Goal: Navigation & Orientation: Find specific page/section

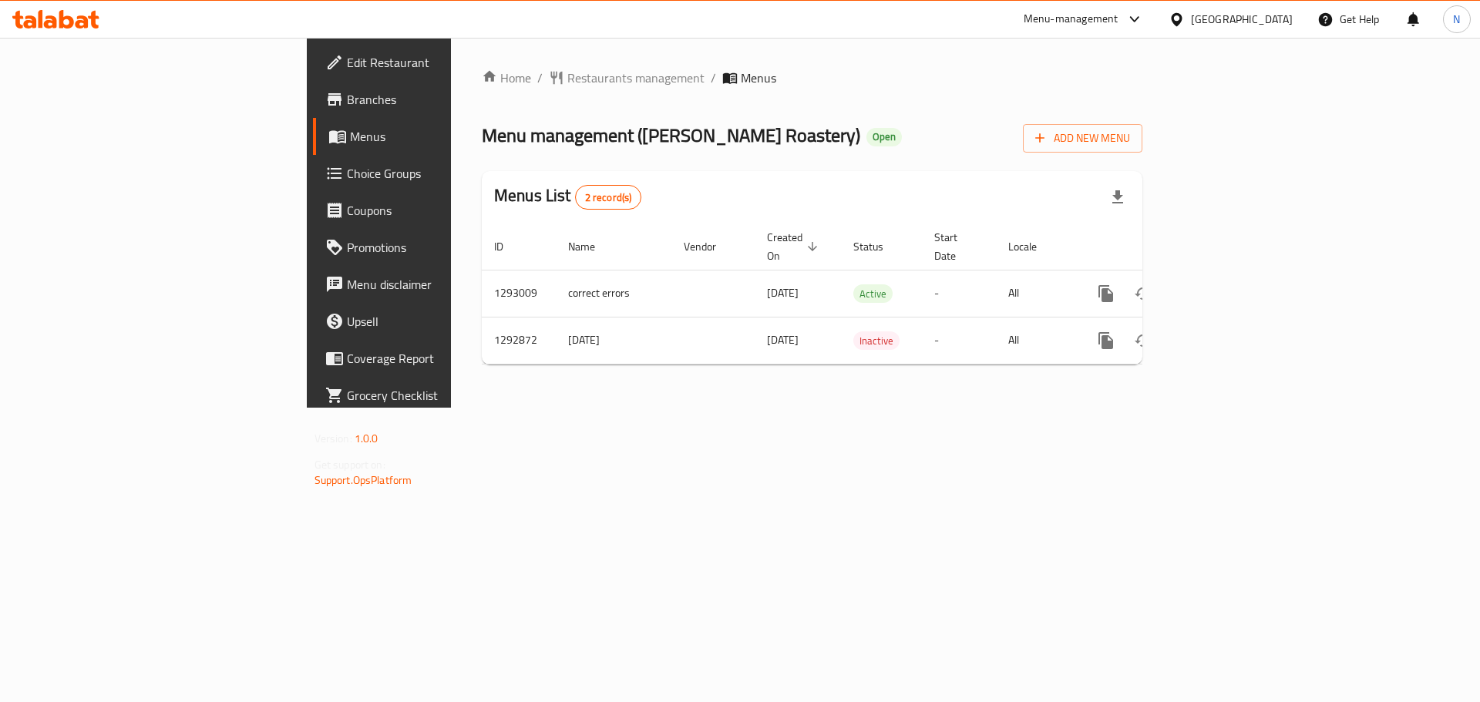
click at [451, 63] on div "Home / Restaurants management / Menus Menu management ( Bashaer Alshaam Roaster…" at bounding box center [812, 223] width 722 height 370
click at [567, 80] on span "Restaurants management" at bounding box center [635, 78] width 137 height 19
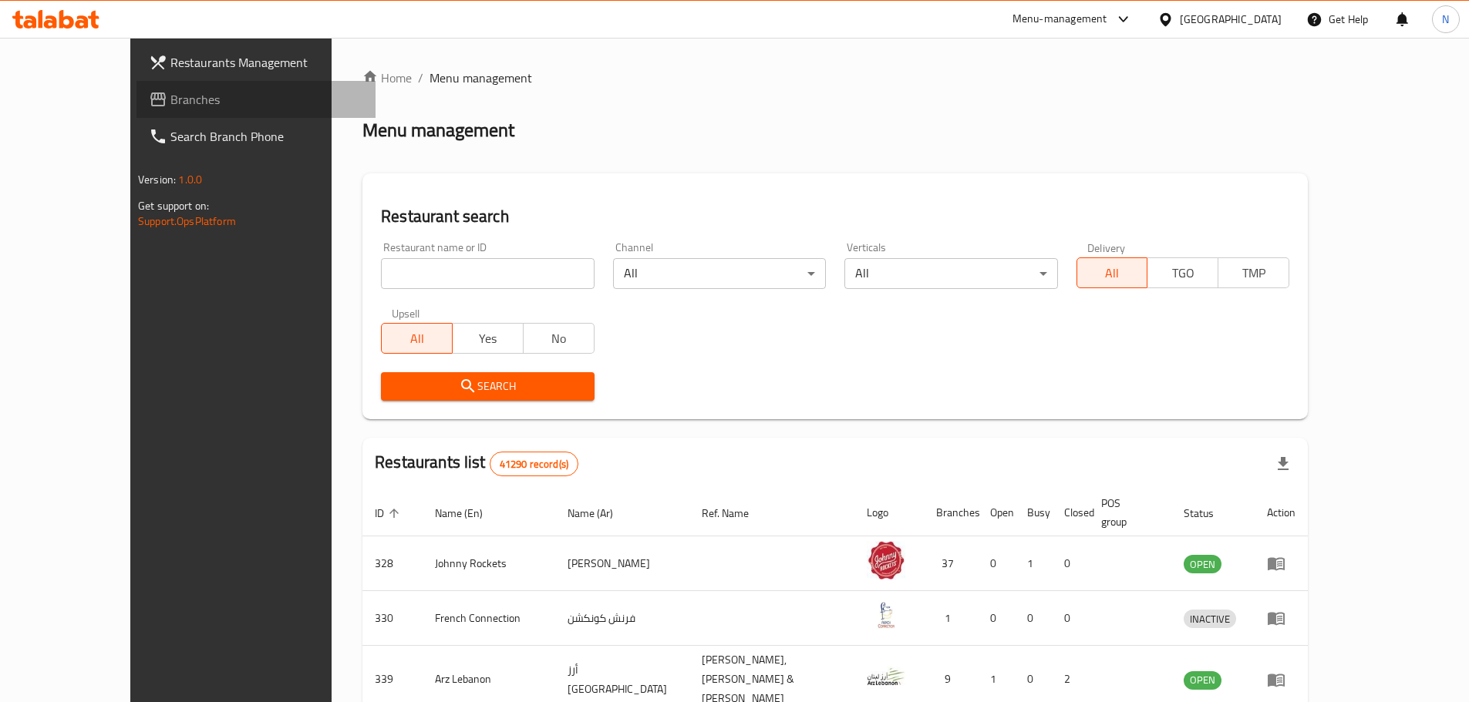
click at [170, 101] on span "Branches" at bounding box center [266, 99] width 193 height 19
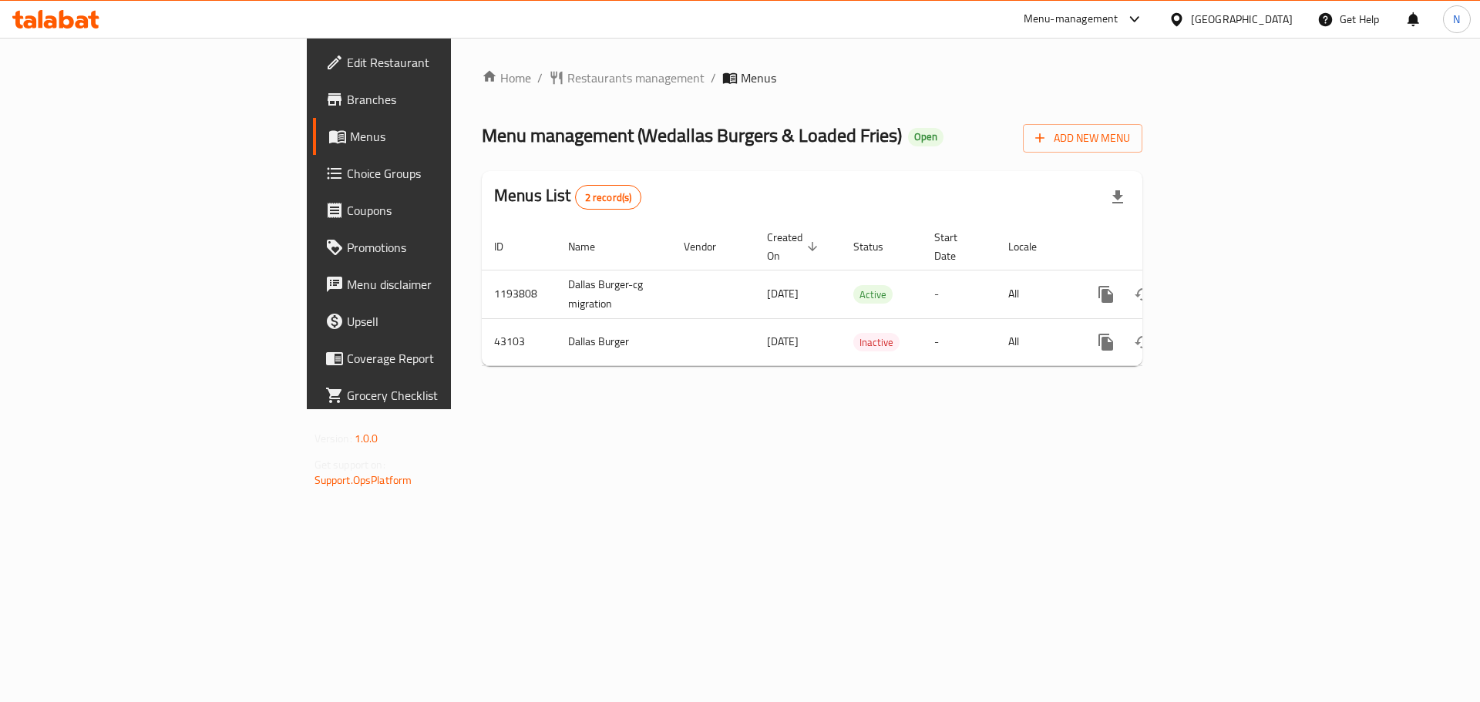
click at [1218, 19] on div "[GEOGRAPHIC_DATA]" at bounding box center [1242, 19] width 102 height 17
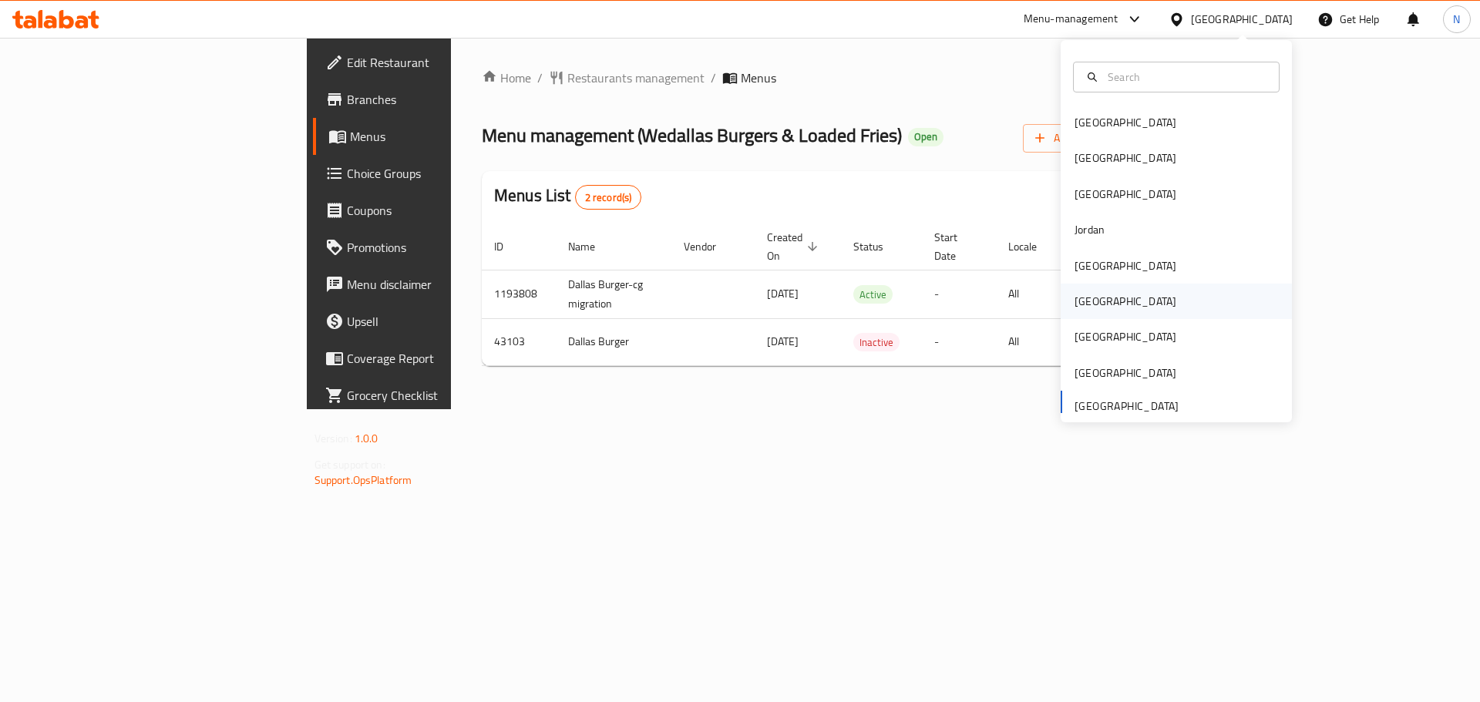
click at [1081, 296] on div "[GEOGRAPHIC_DATA]" at bounding box center [1126, 301] width 102 height 17
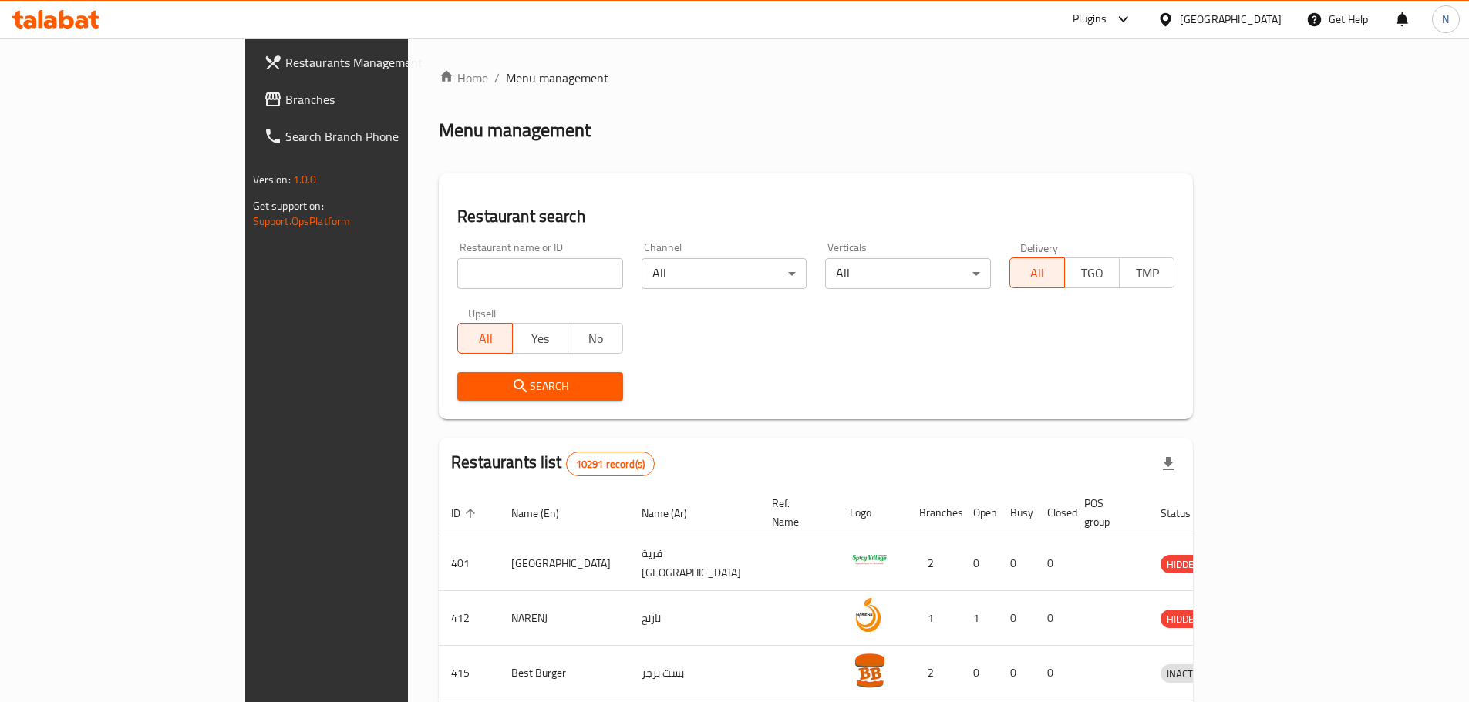
click at [285, 92] on span "Branches" at bounding box center [381, 99] width 193 height 19
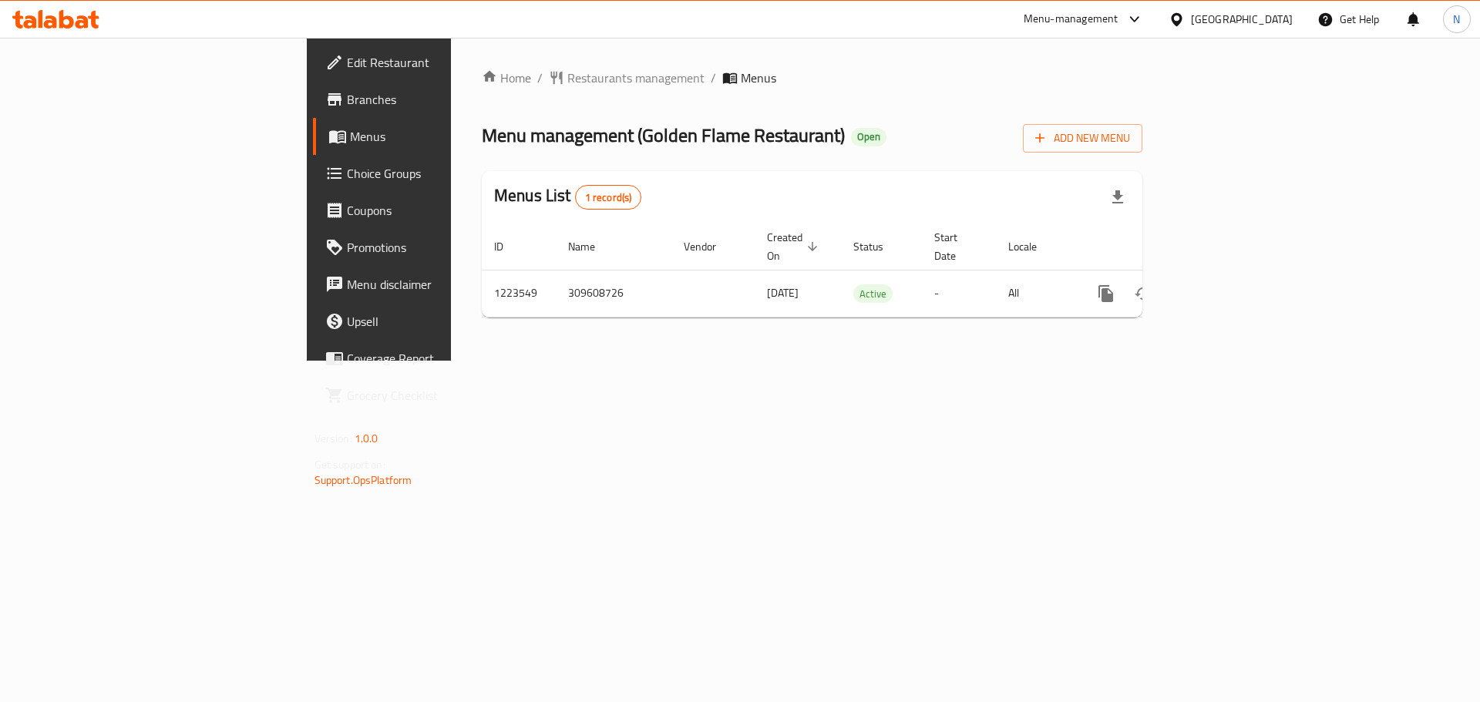
click at [1284, 25] on div "[GEOGRAPHIC_DATA]" at bounding box center [1242, 19] width 102 height 17
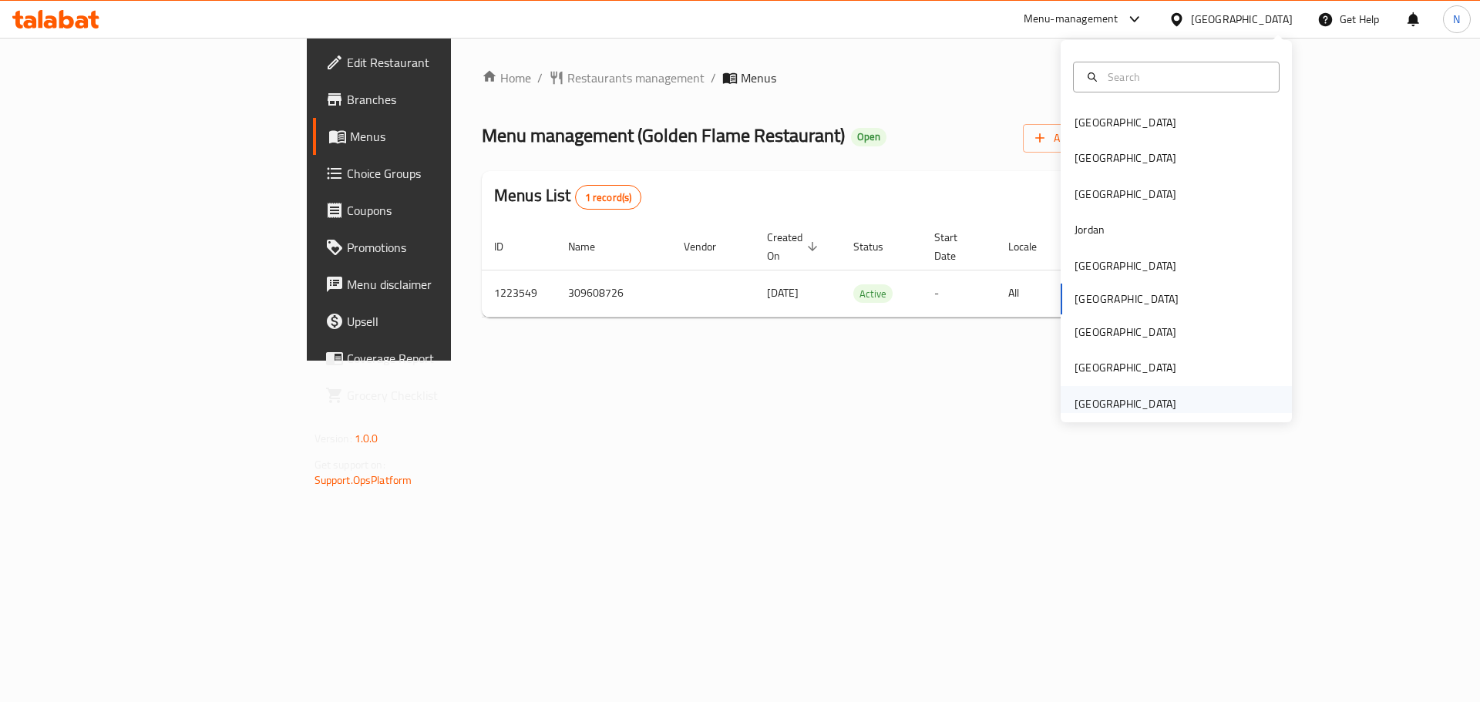
click at [1123, 407] on div "[GEOGRAPHIC_DATA]" at bounding box center [1126, 403] width 102 height 17
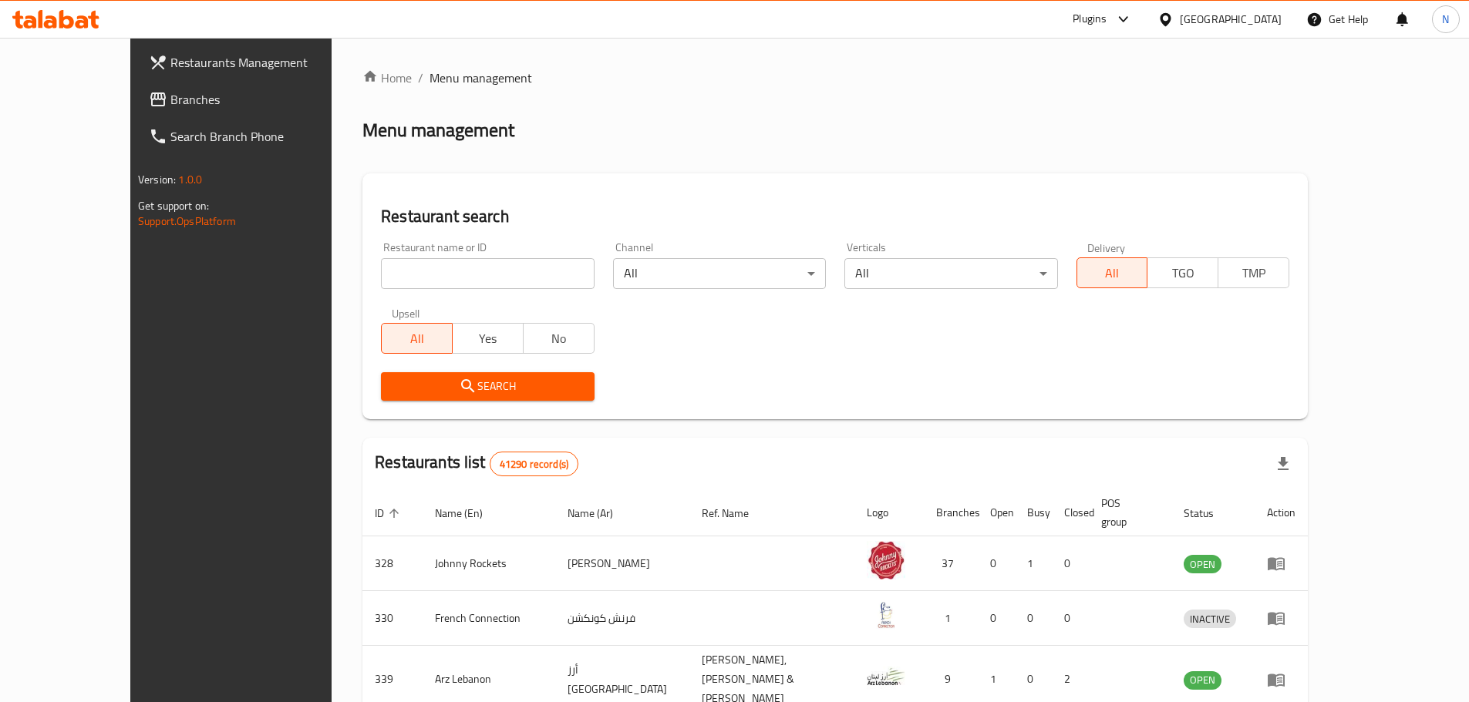
click at [170, 102] on span "Branches" at bounding box center [266, 99] width 193 height 19
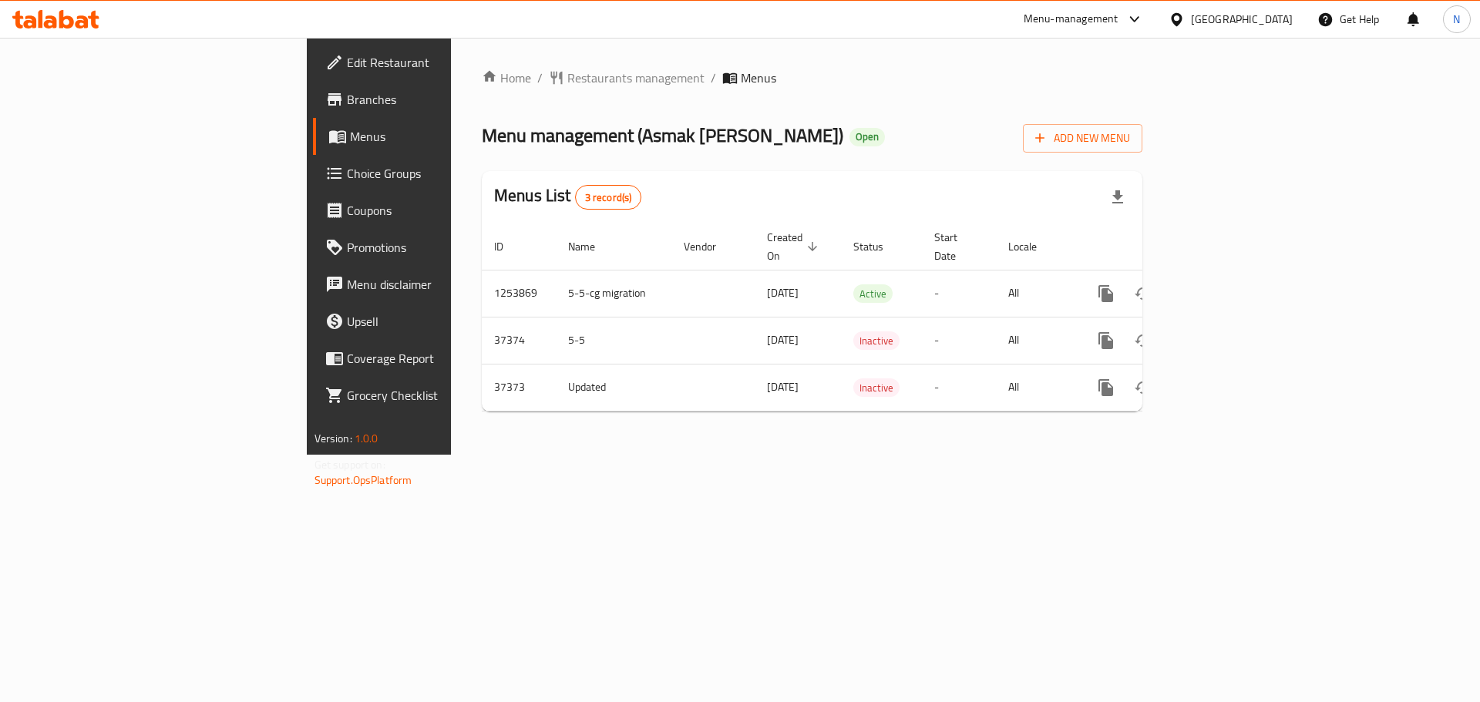
click at [1050, 12] on div "Menu-management" at bounding box center [1071, 19] width 95 height 19
click at [710, 77] on ol "Home / Restaurants management / Menus" at bounding box center [812, 78] width 661 height 19
click at [1196, 22] on div "[GEOGRAPHIC_DATA]" at bounding box center [1242, 19] width 102 height 17
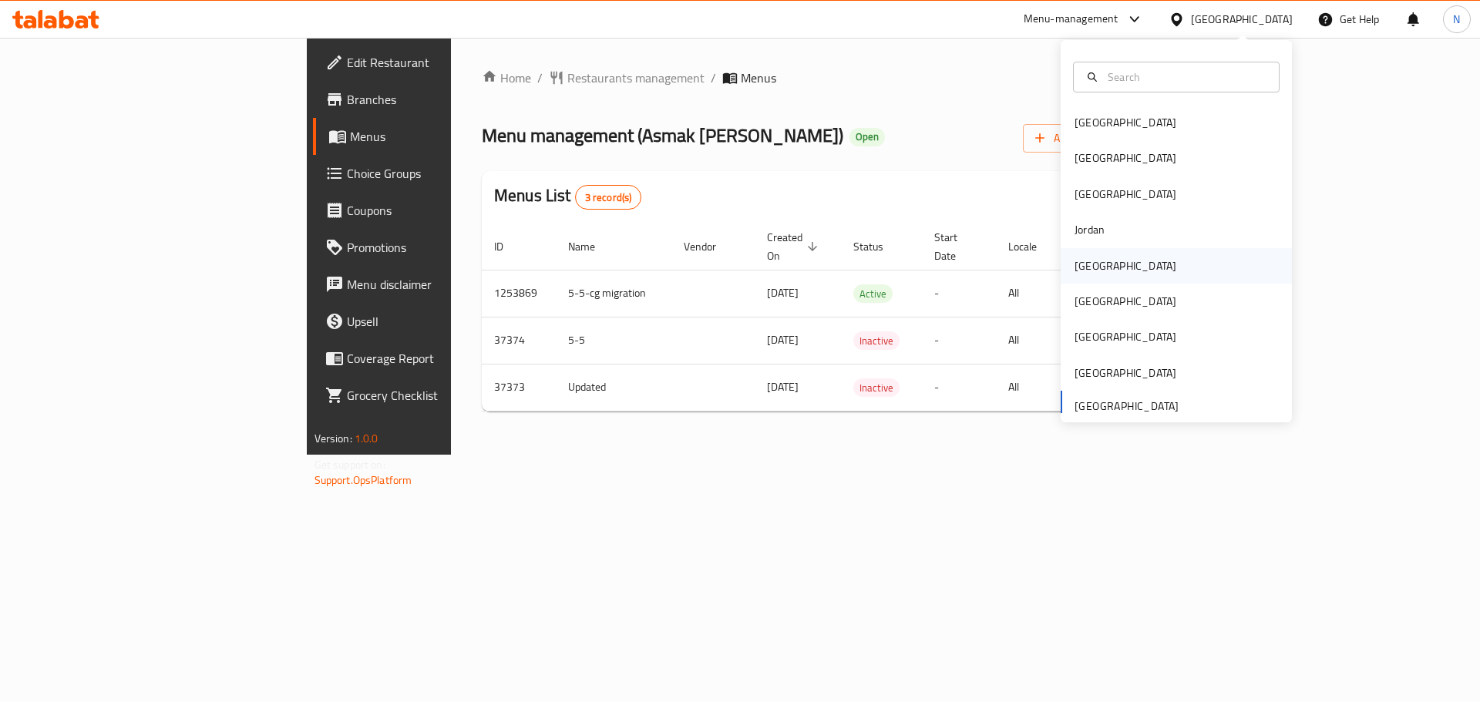
click at [1085, 260] on div "Kuwait" at bounding box center [1126, 265] width 102 height 17
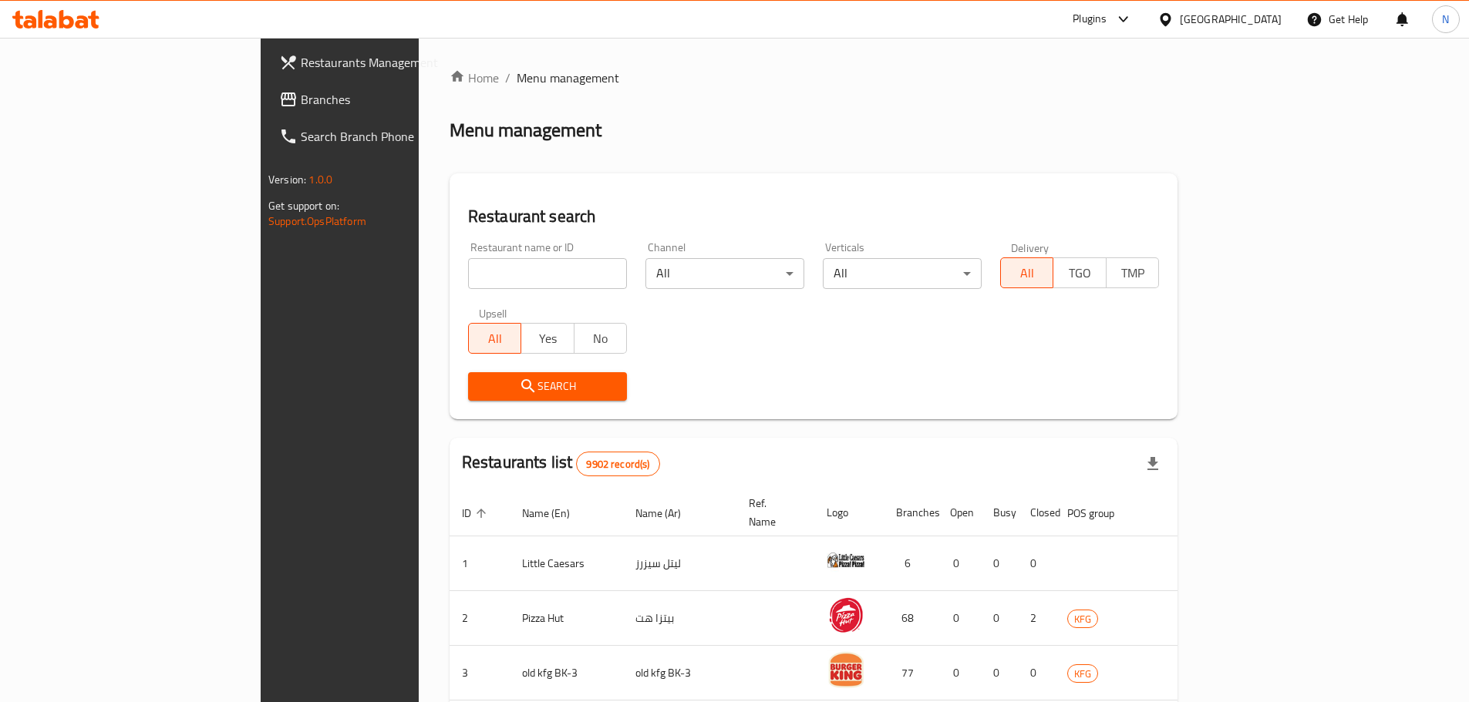
click at [301, 102] on span "Branches" at bounding box center [397, 99] width 193 height 19
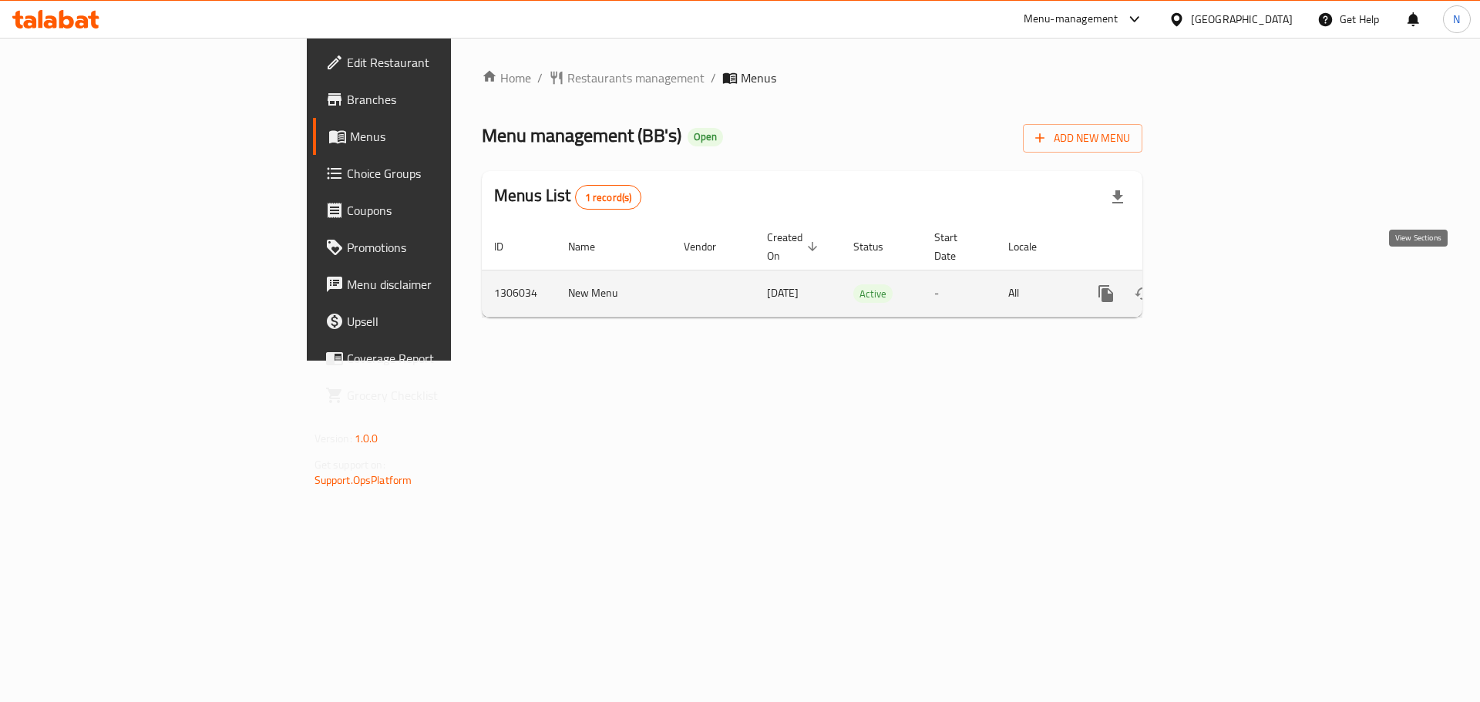
click at [1236, 275] on link "enhanced table" at bounding box center [1217, 293] width 37 height 37
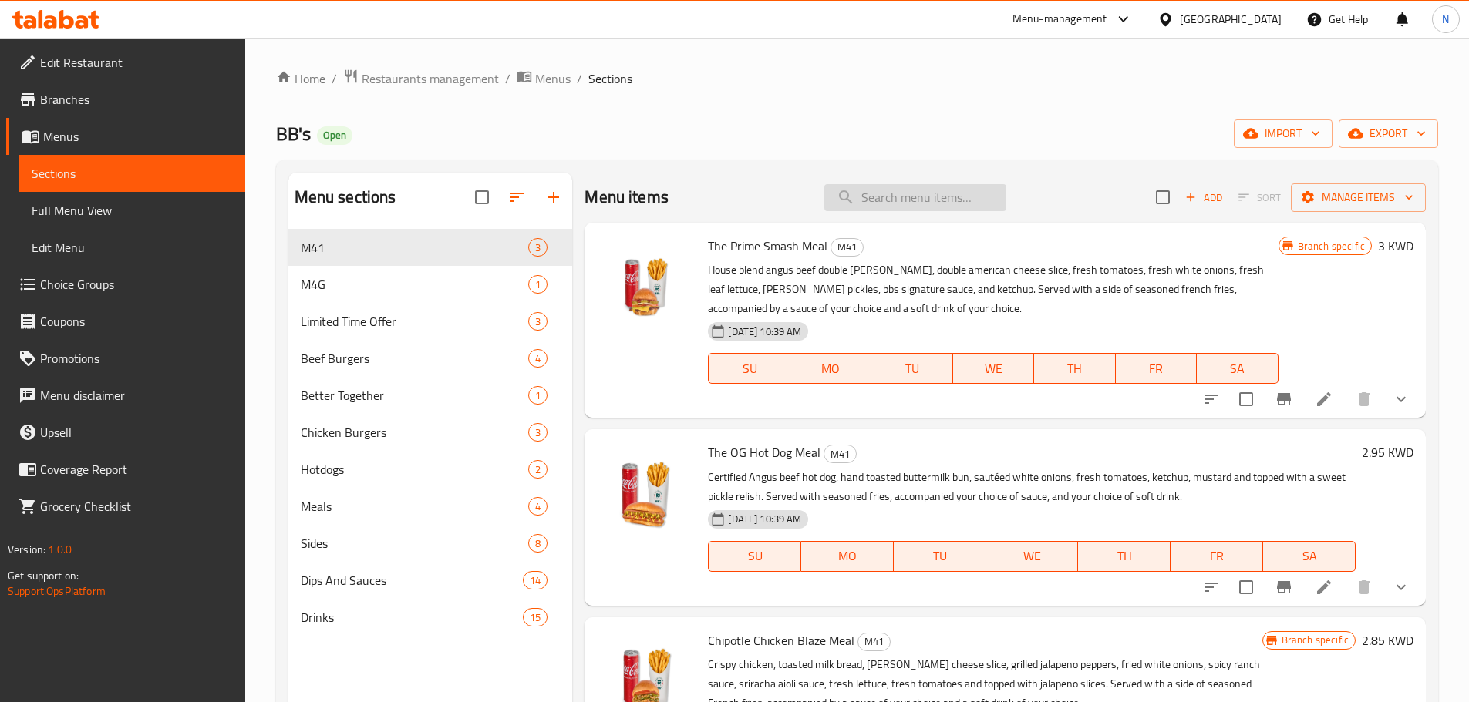
click at [876, 200] on input "search" at bounding box center [915, 197] width 182 height 27
paste input "The Monster"
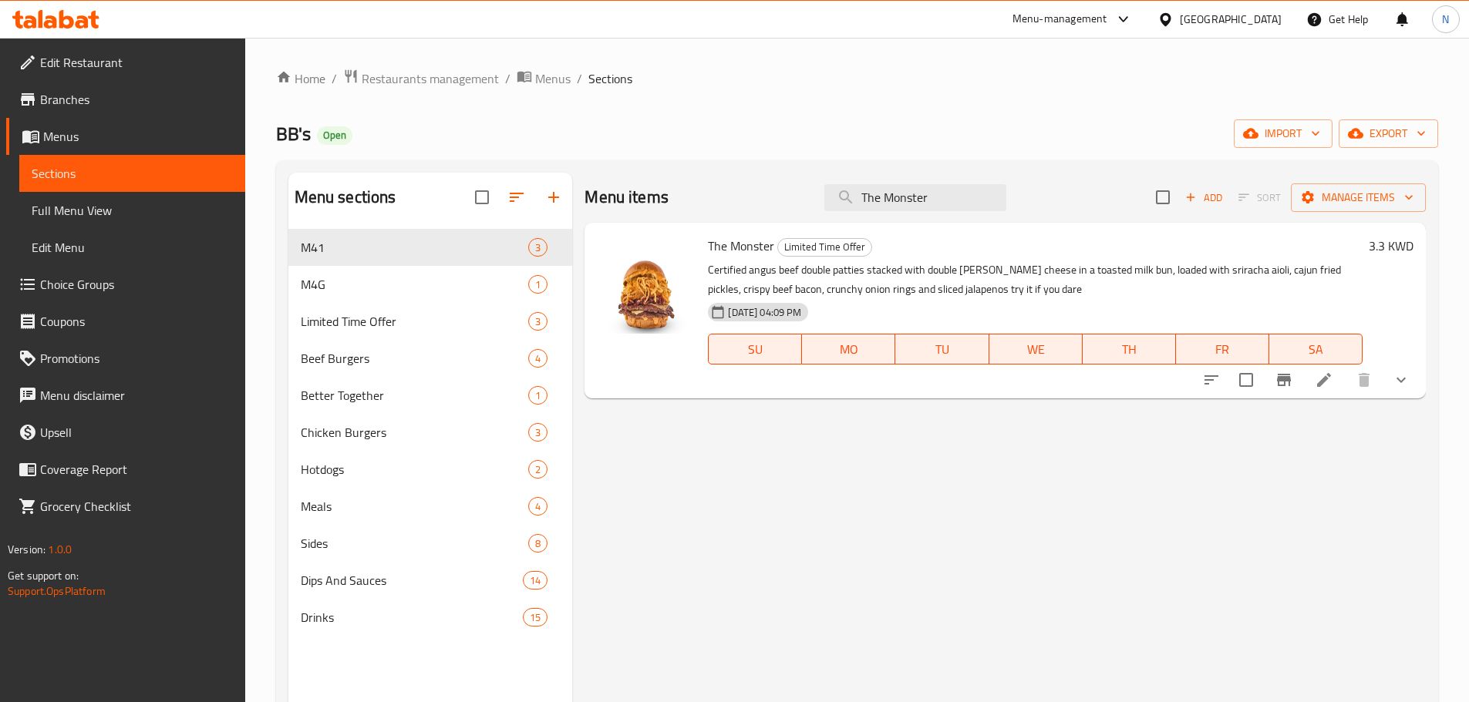
type input "The Monster"
click at [1251, 22] on div "Kuwait" at bounding box center [1231, 19] width 102 height 17
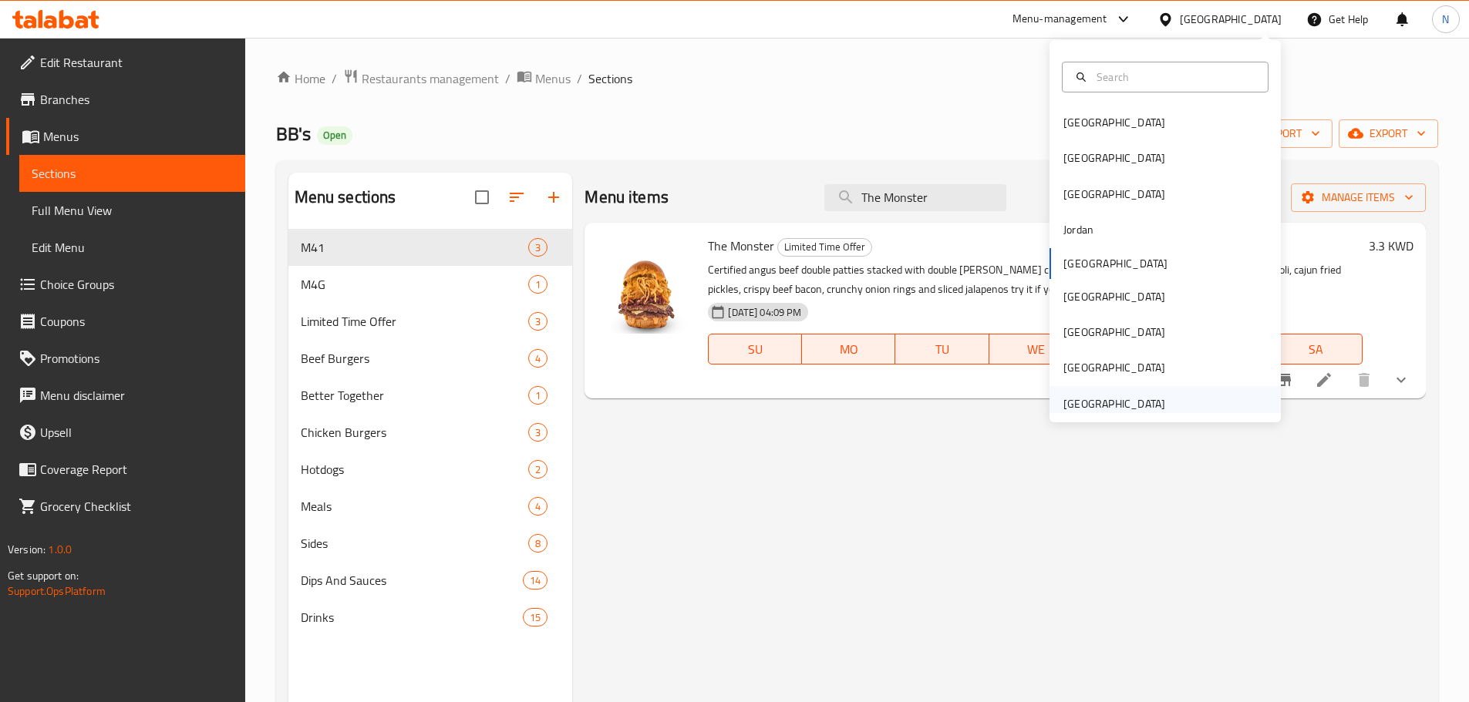
click at [1120, 397] on div "United Arab Emirates" at bounding box center [1114, 403] width 102 height 17
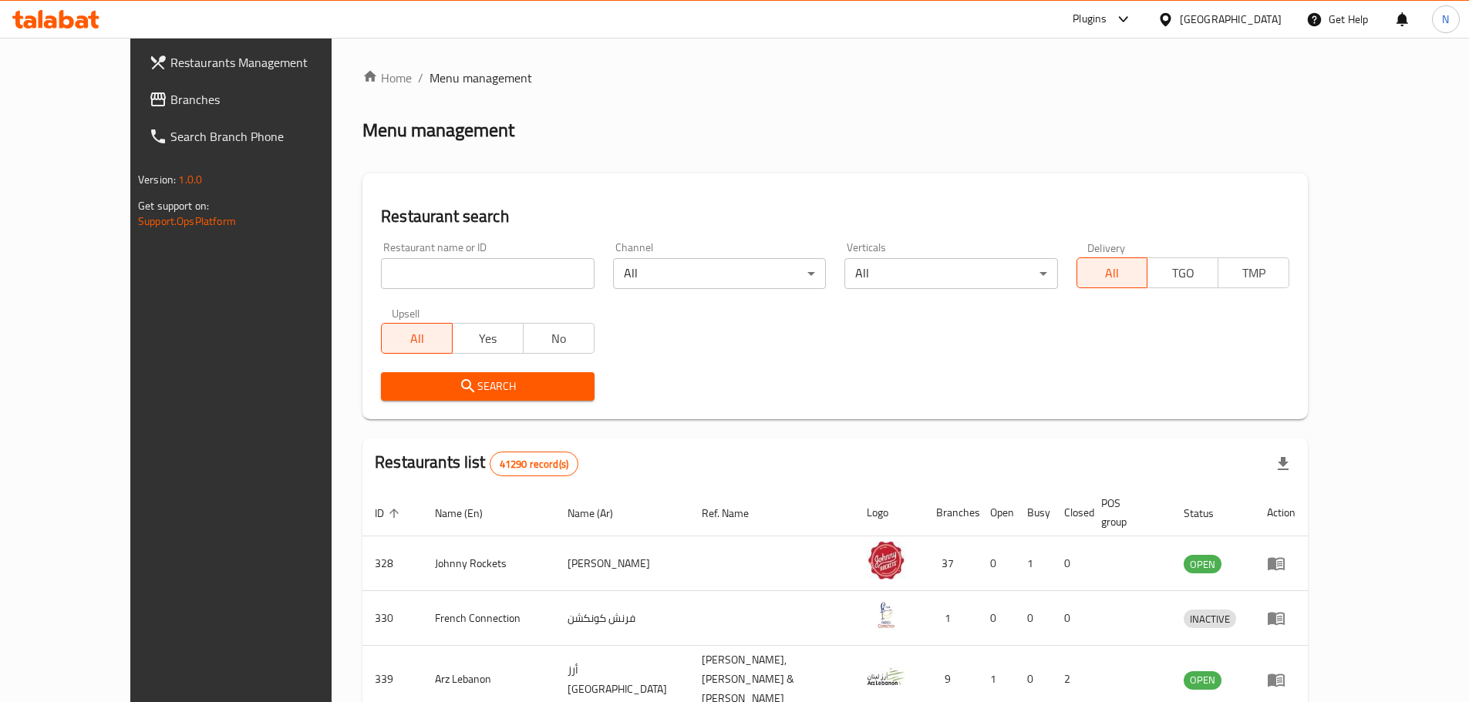
click at [170, 104] on span "Branches" at bounding box center [266, 99] width 193 height 19
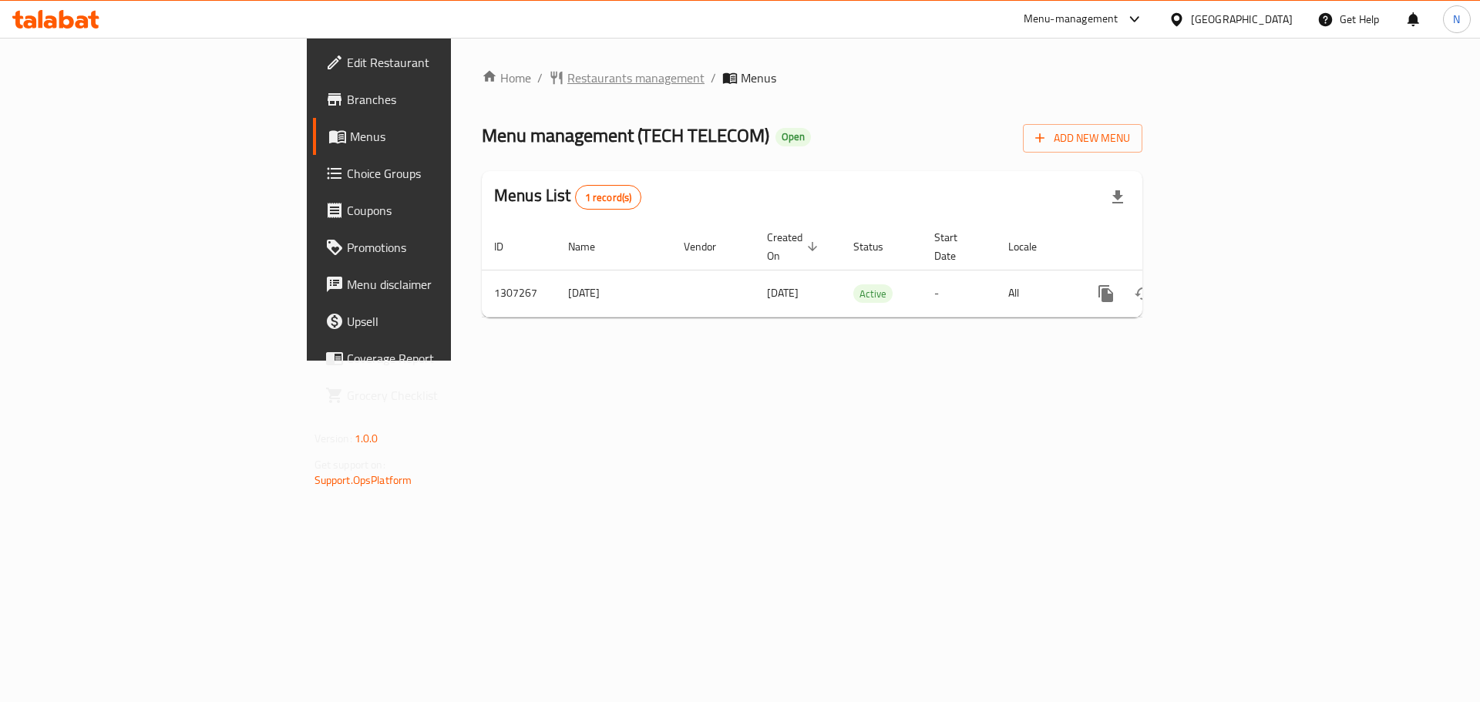
click at [567, 76] on span "Restaurants management" at bounding box center [635, 78] width 137 height 19
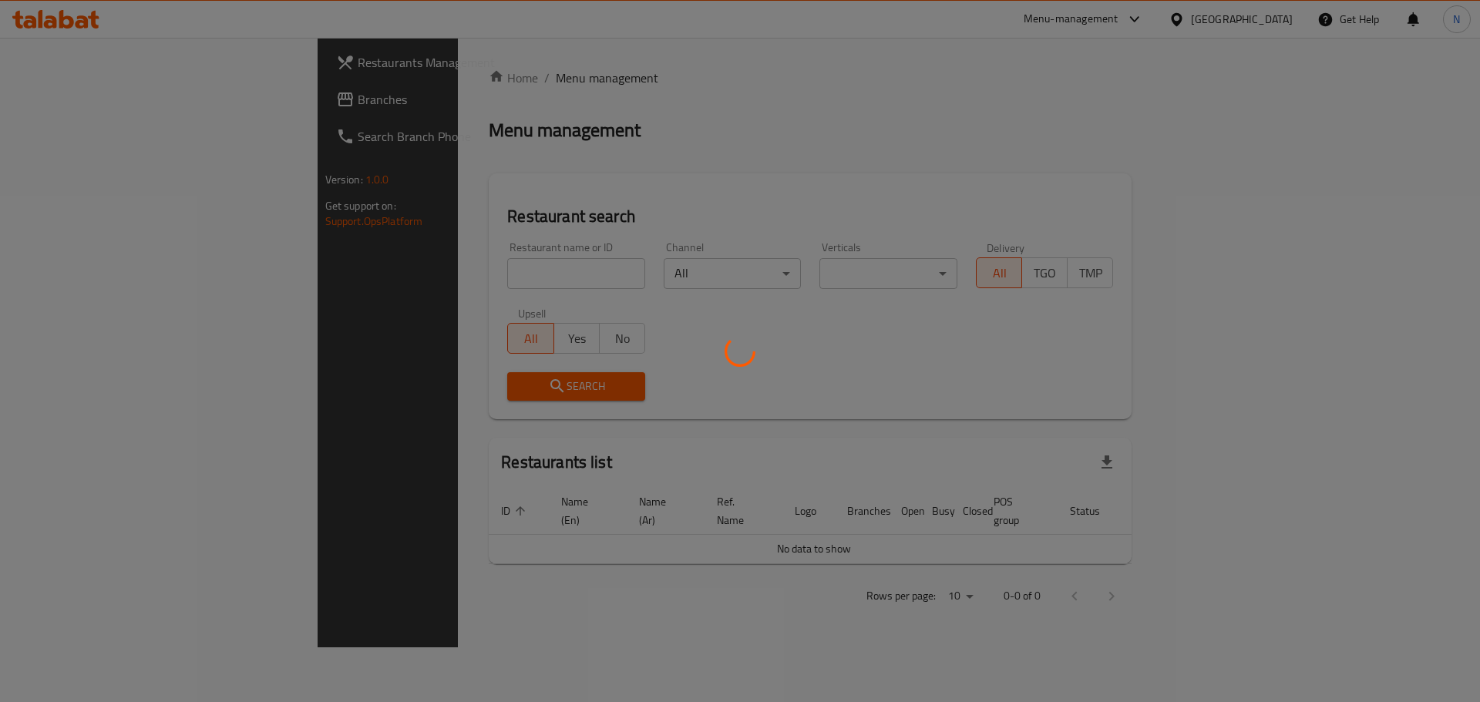
click at [58, 106] on div at bounding box center [740, 351] width 1480 height 702
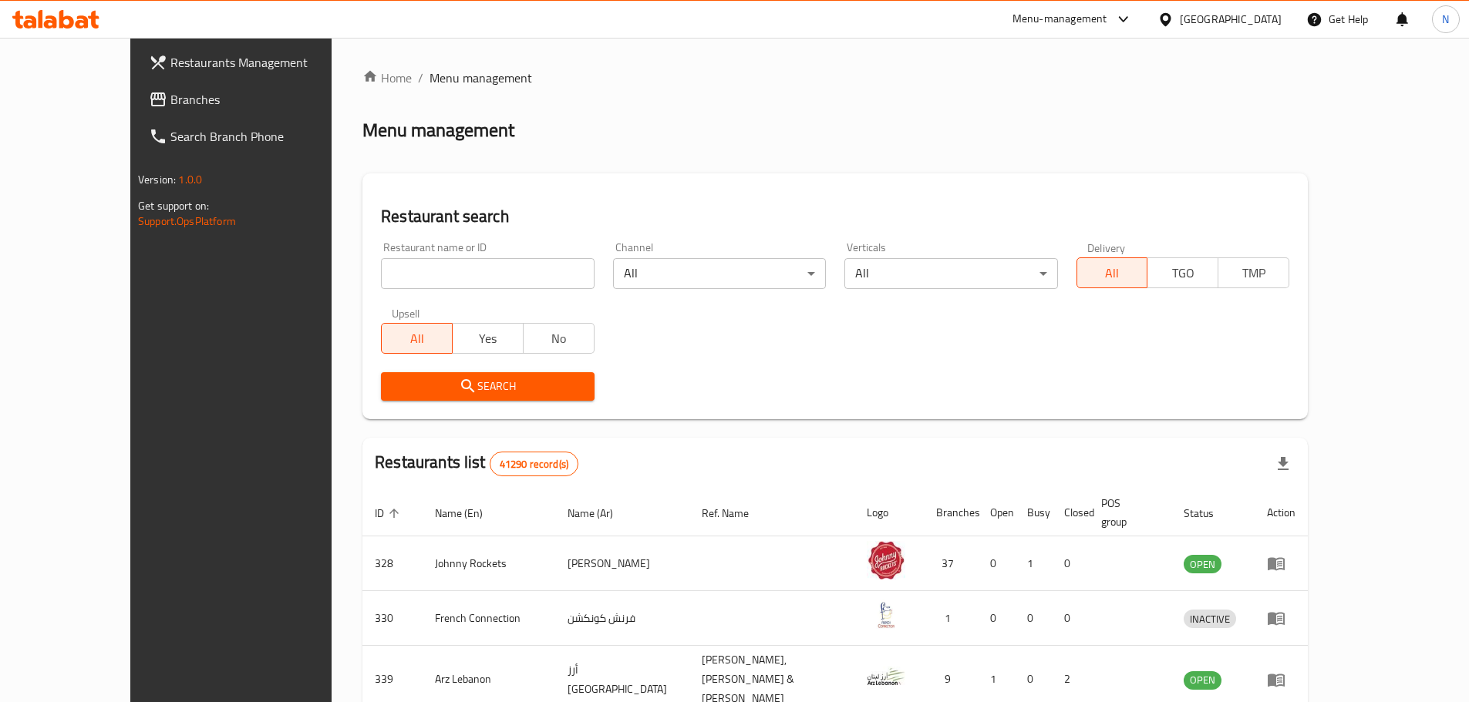
click at [170, 105] on span "Branches" at bounding box center [266, 99] width 193 height 19
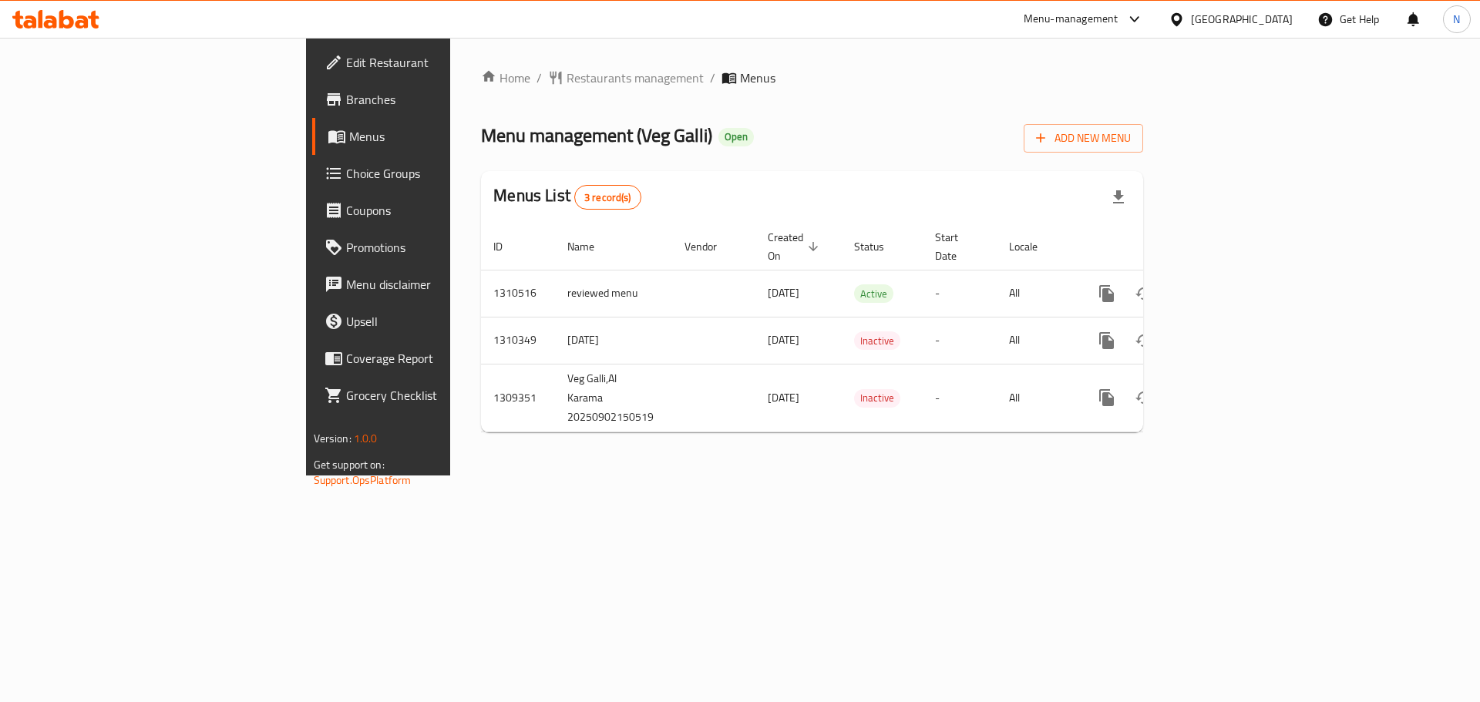
click at [346, 174] on span "Choice Groups" at bounding box center [443, 173] width 195 height 19
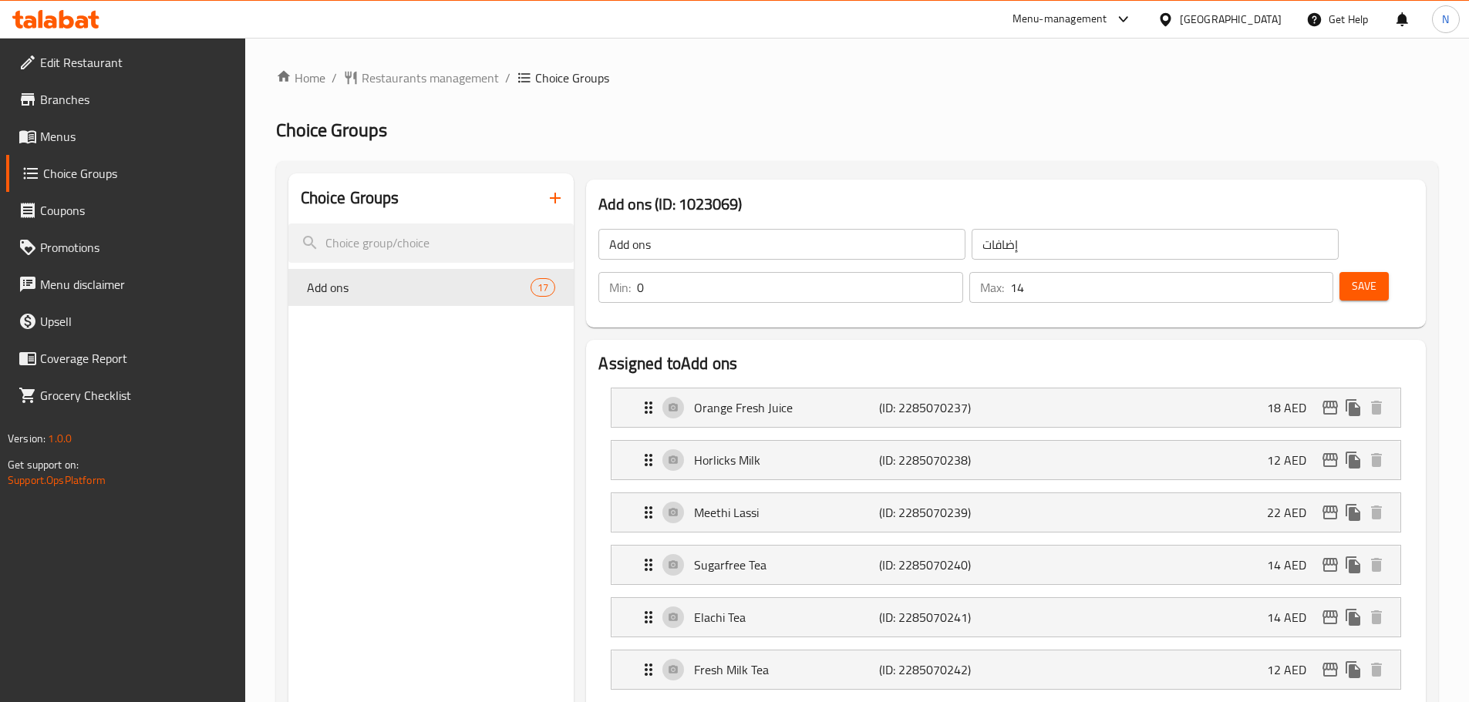
click at [1291, 272] on input "14" at bounding box center [1171, 287] width 323 height 31
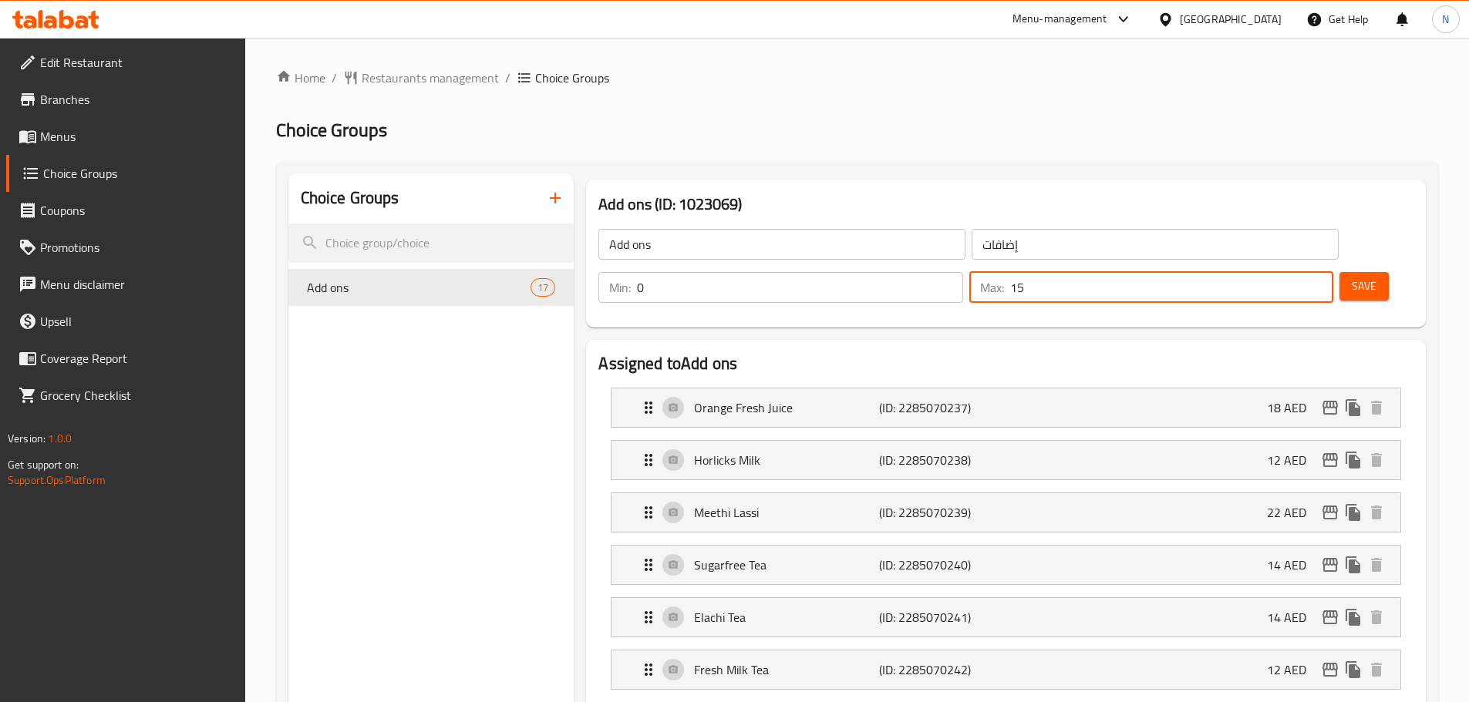
click at [1291, 272] on input "15" at bounding box center [1171, 287] width 323 height 31
click at [1291, 272] on input "16" at bounding box center [1171, 287] width 323 height 31
type input "17"
click at [1291, 272] on input "17" at bounding box center [1171, 287] width 323 height 31
click at [1351, 277] on span "Save" at bounding box center [1363, 286] width 25 height 19
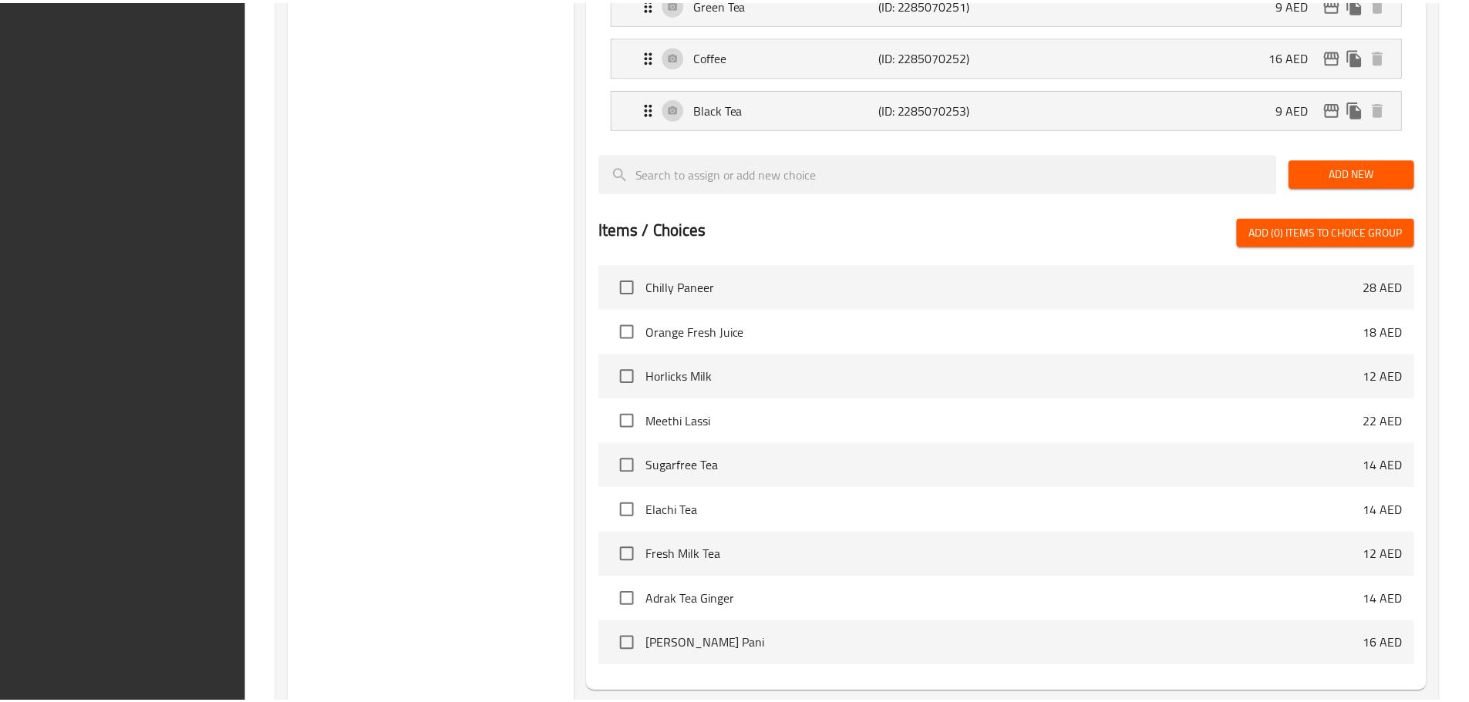
scroll to position [1242, 0]
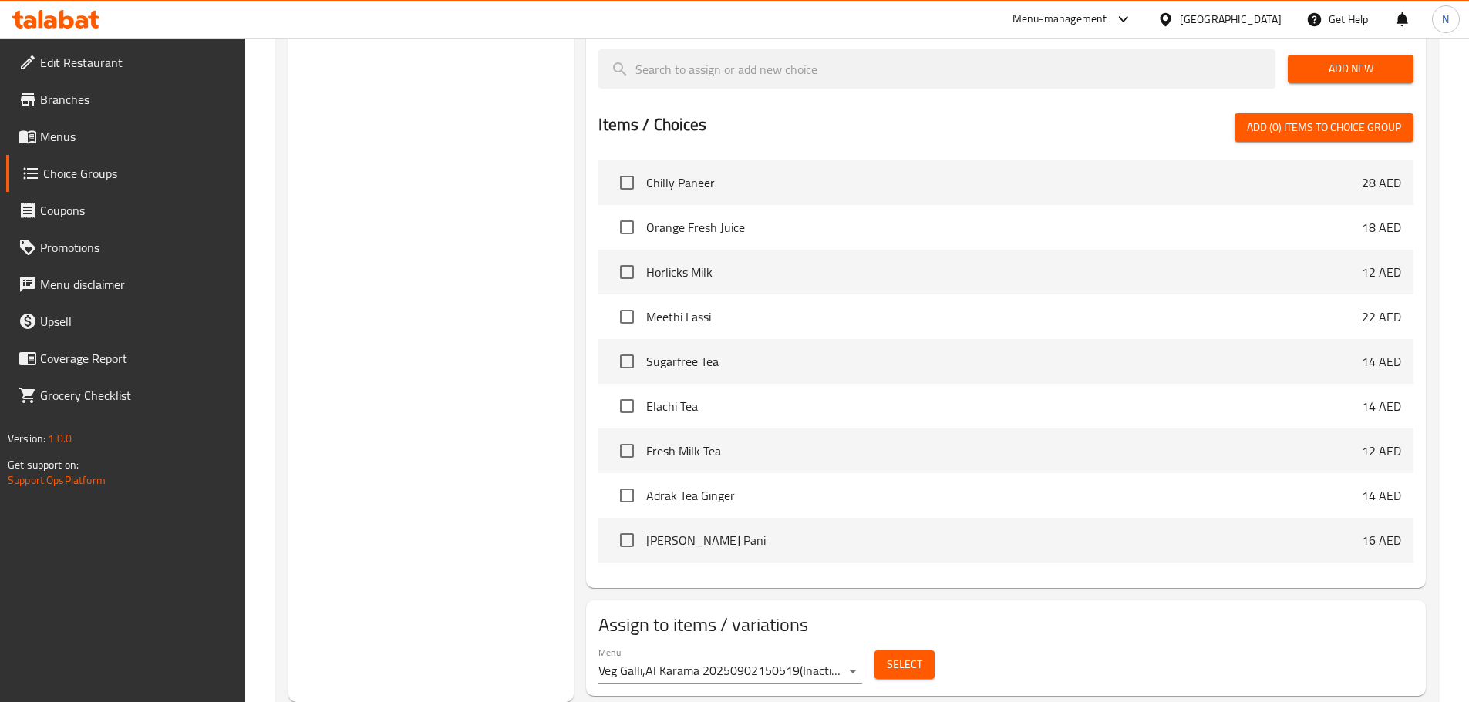
click at [1179, 25] on div at bounding box center [1168, 19] width 22 height 17
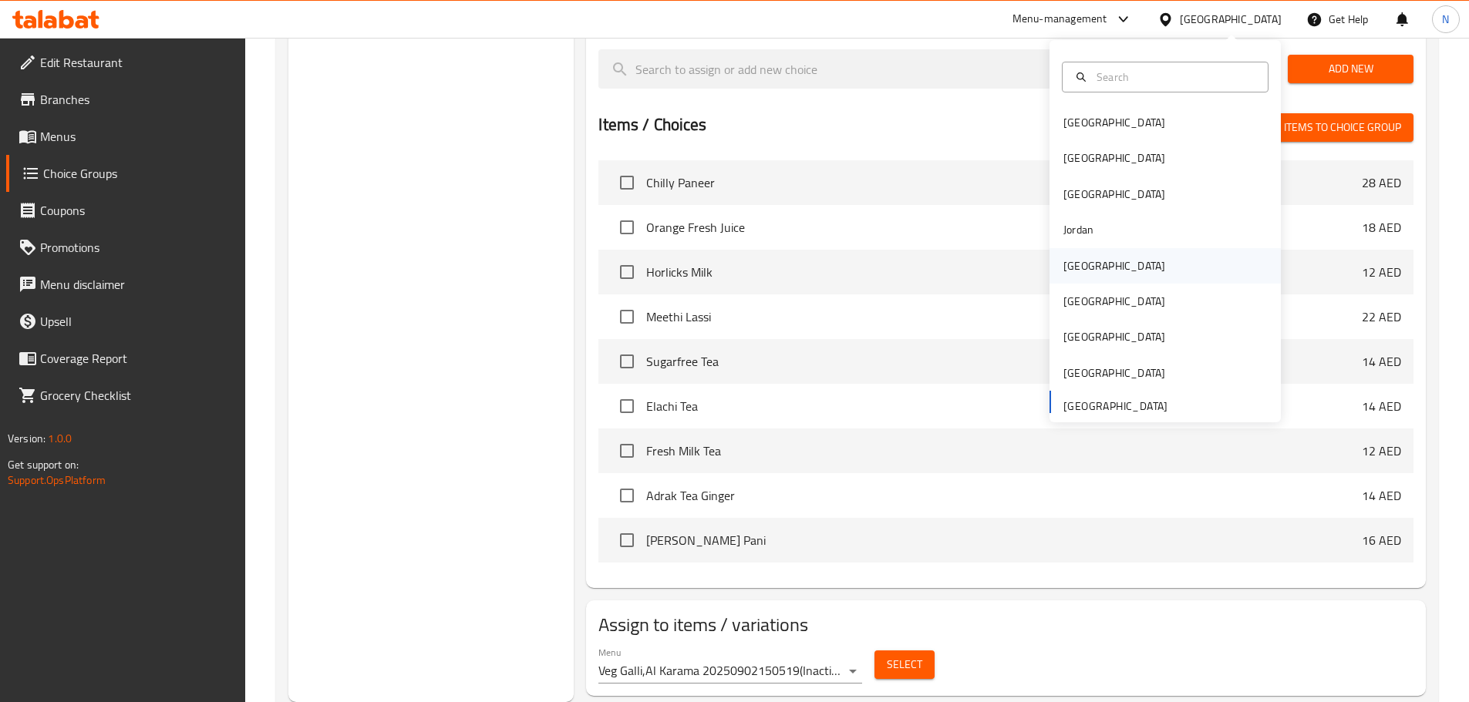
click at [1104, 252] on div "Kuwait" at bounding box center [1164, 265] width 231 height 35
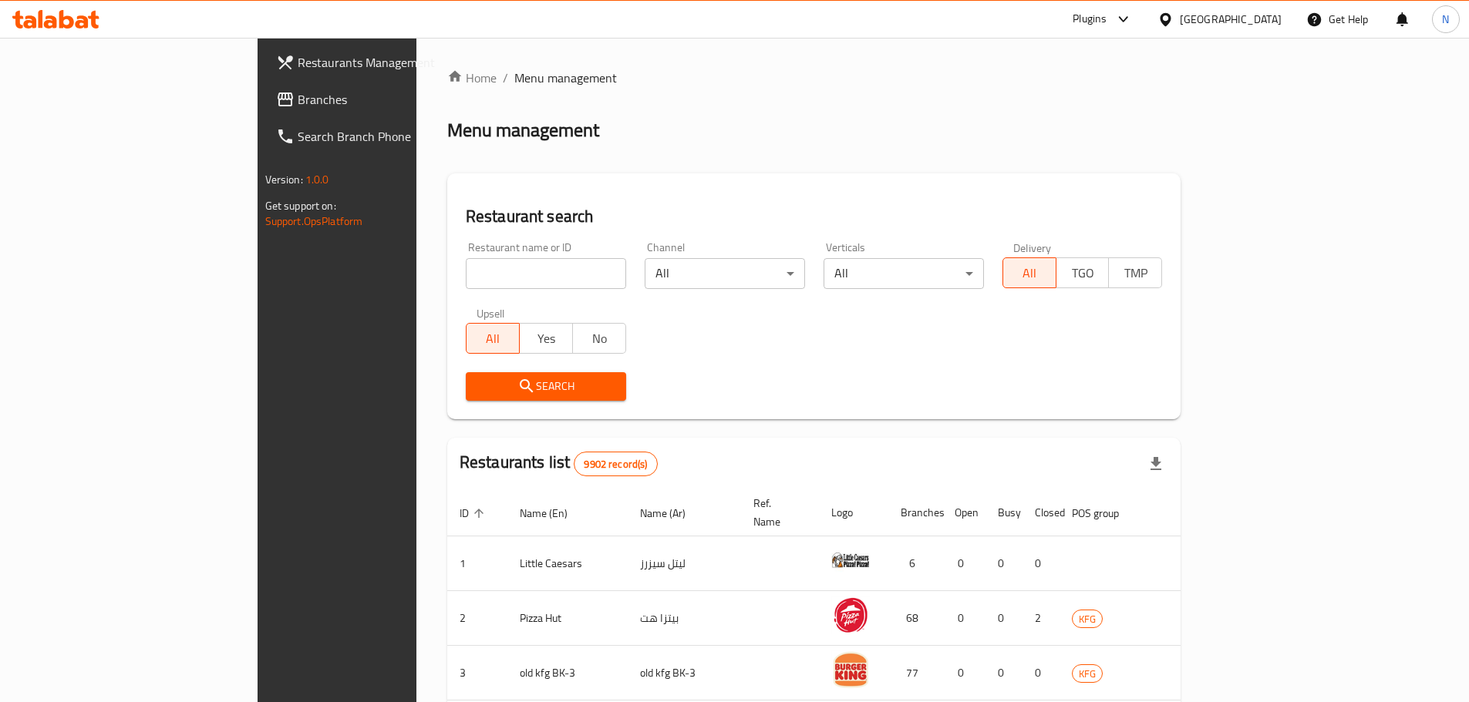
click at [466, 284] on input "search" at bounding box center [546, 273] width 160 height 31
paste input "Al Dawaeya Pharmacy"
type input "Al Dawaeya Pharmacy"
click button "Search" at bounding box center [546, 386] width 160 height 29
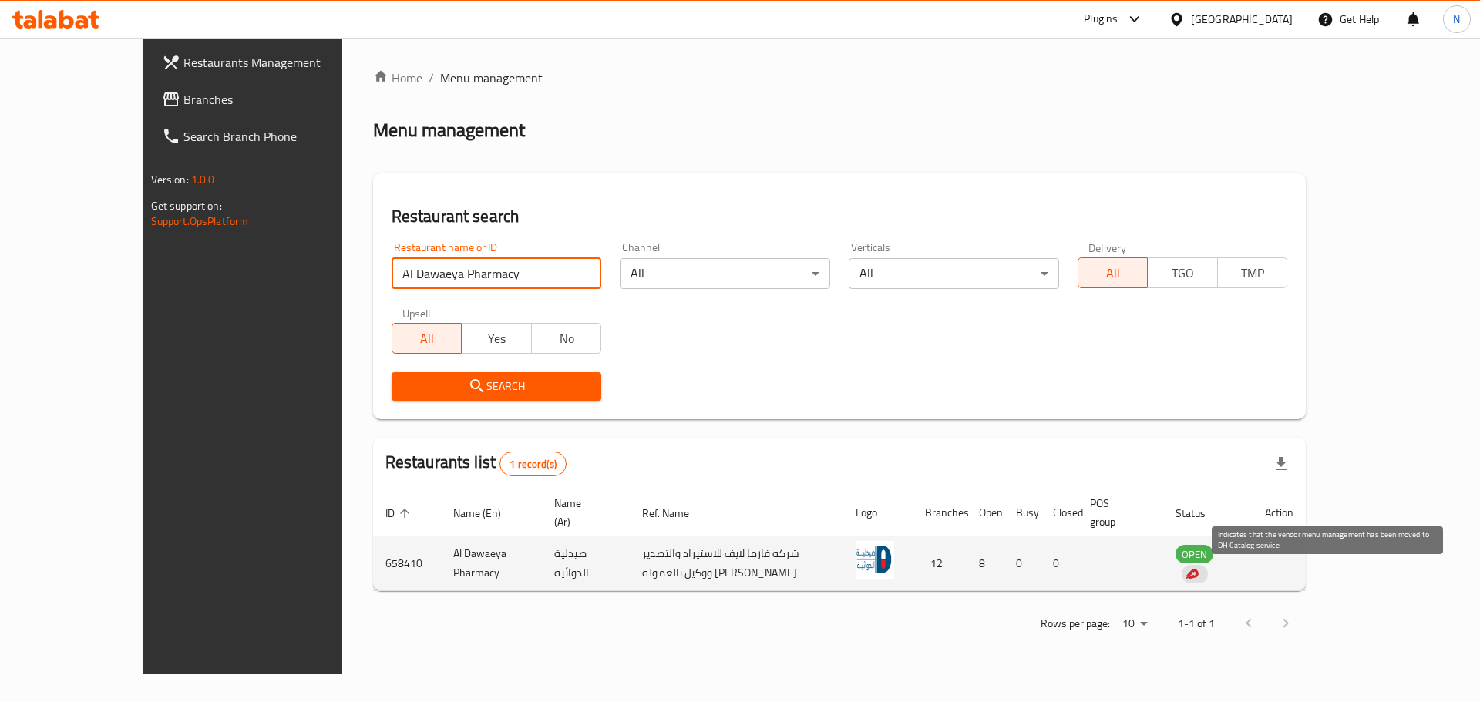
click at [1199, 574] on img "enhanced table" at bounding box center [1192, 574] width 14 height 14
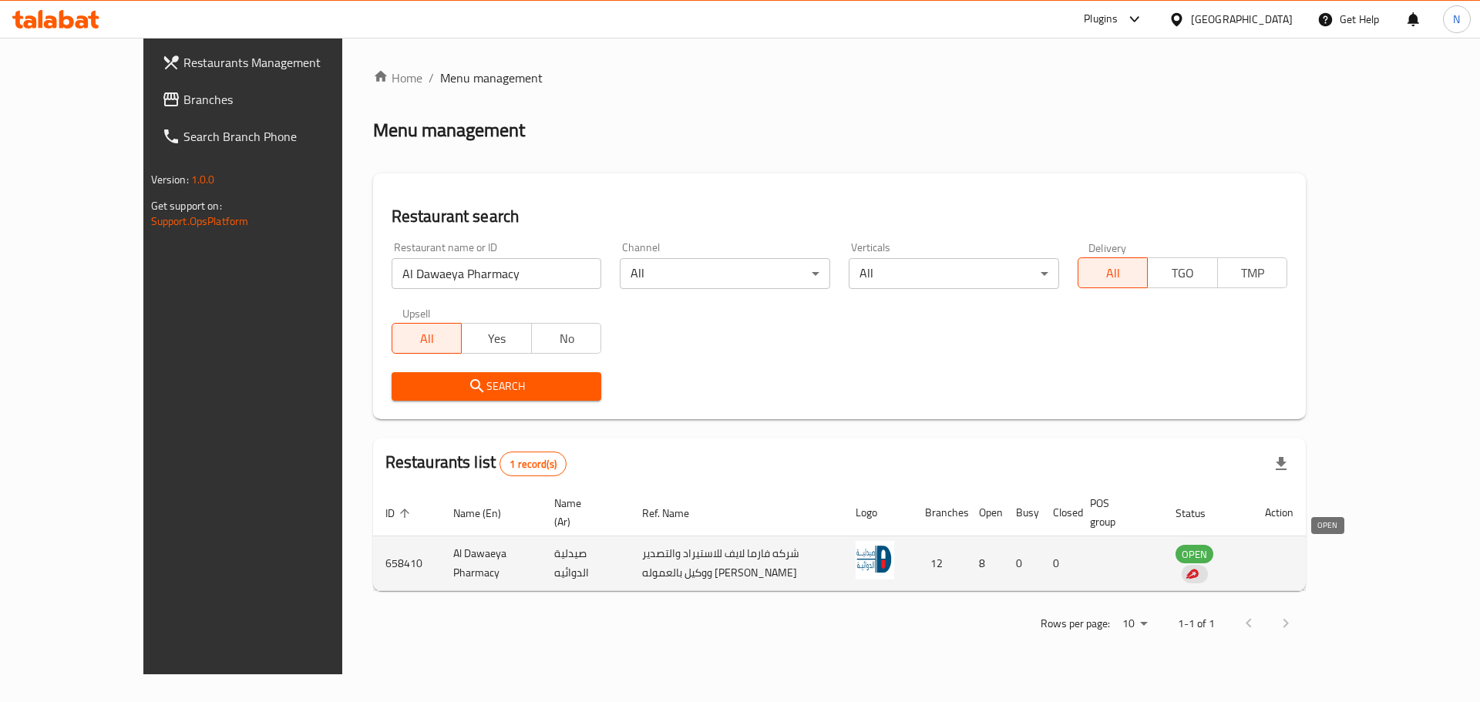
click at [1213, 551] on span "OPEN" at bounding box center [1195, 555] width 38 height 18
click at [1213, 563] on span "OPEN" at bounding box center [1195, 555] width 38 height 18
click at [1199, 570] on img "enhanced table" at bounding box center [1192, 574] width 14 height 14
click at [441, 550] on td "Al Dawaeya Pharmacy" at bounding box center [492, 564] width 102 height 55
click at [441, 552] on td "Al Dawaeya Pharmacy" at bounding box center [492, 564] width 102 height 55
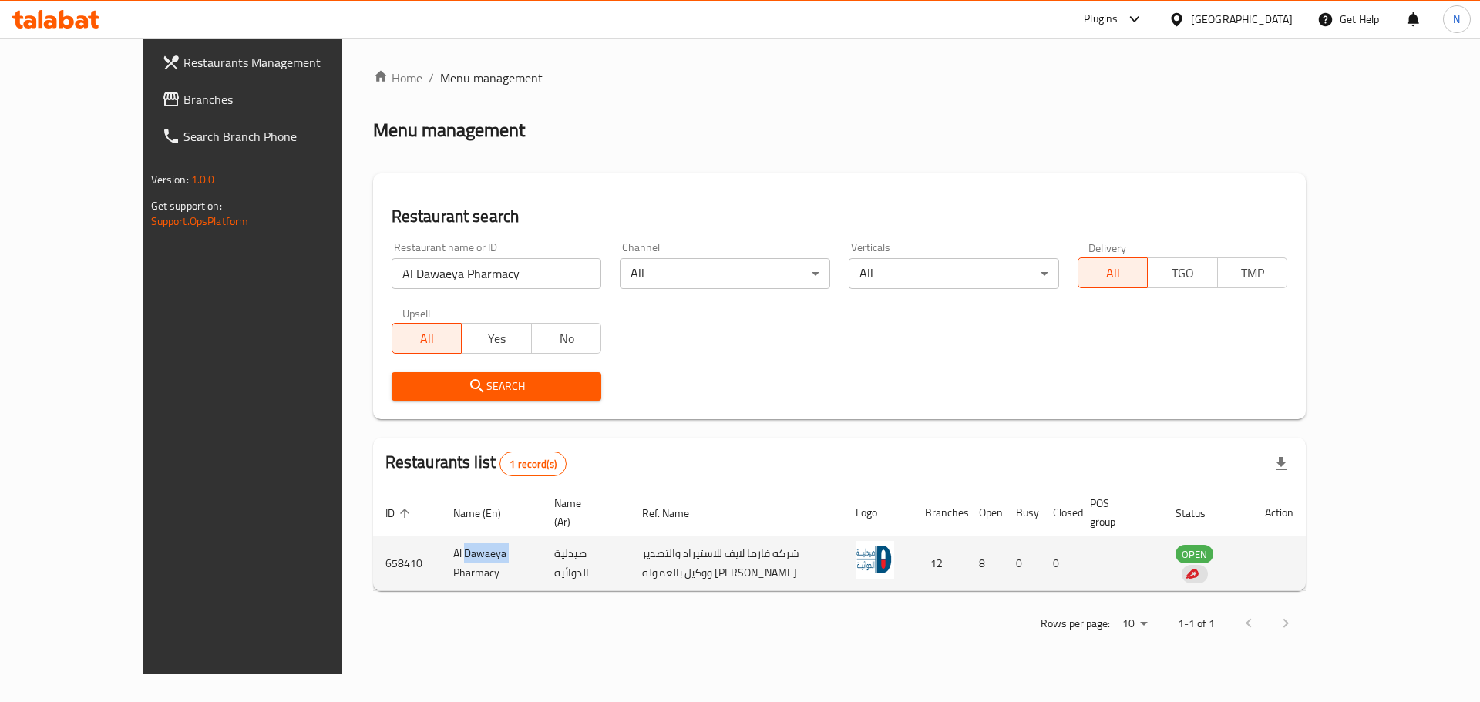
click at [441, 552] on td "Al Dawaeya Pharmacy" at bounding box center [492, 564] width 102 height 55
drag, startPoint x: 1186, startPoint y: 577, endPoint x: 1252, endPoint y: 577, distance: 65.5
click at [1078, 577] on td "0" at bounding box center [1059, 564] width 37 height 55
click at [1163, 577] on td "enhanced table" at bounding box center [1121, 564] width 86 height 55
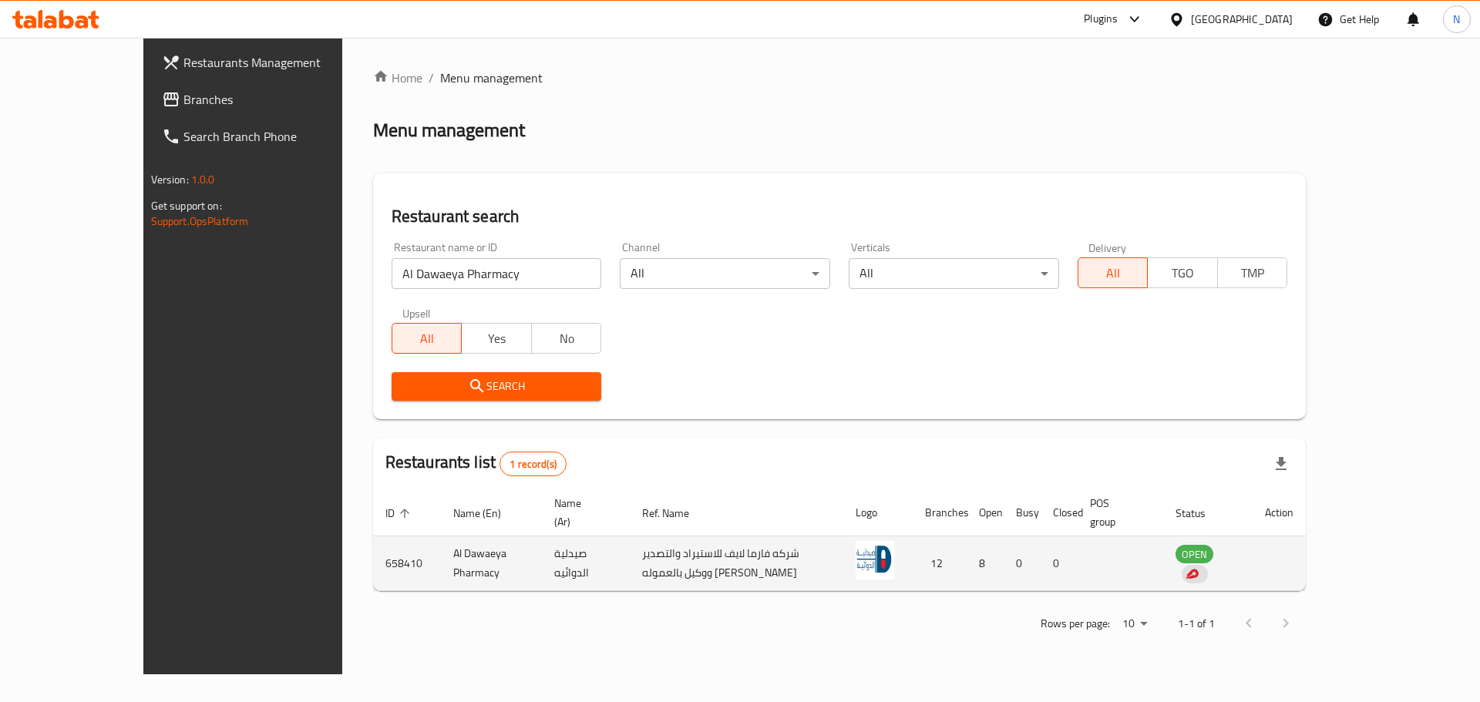
click at [1253, 572] on td "OPEN" at bounding box center [1207, 564] width 89 height 55
click at [1199, 570] on img "enhanced table" at bounding box center [1192, 574] width 14 height 14
click at [1213, 557] on span "OPEN" at bounding box center [1195, 555] width 38 height 18
click at [1199, 574] on img "enhanced table" at bounding box center [1192, 574] width 14 height 14
click at [1213, 560] on span "OPEN" at bounding box center [1195, 555] width 38 height 18
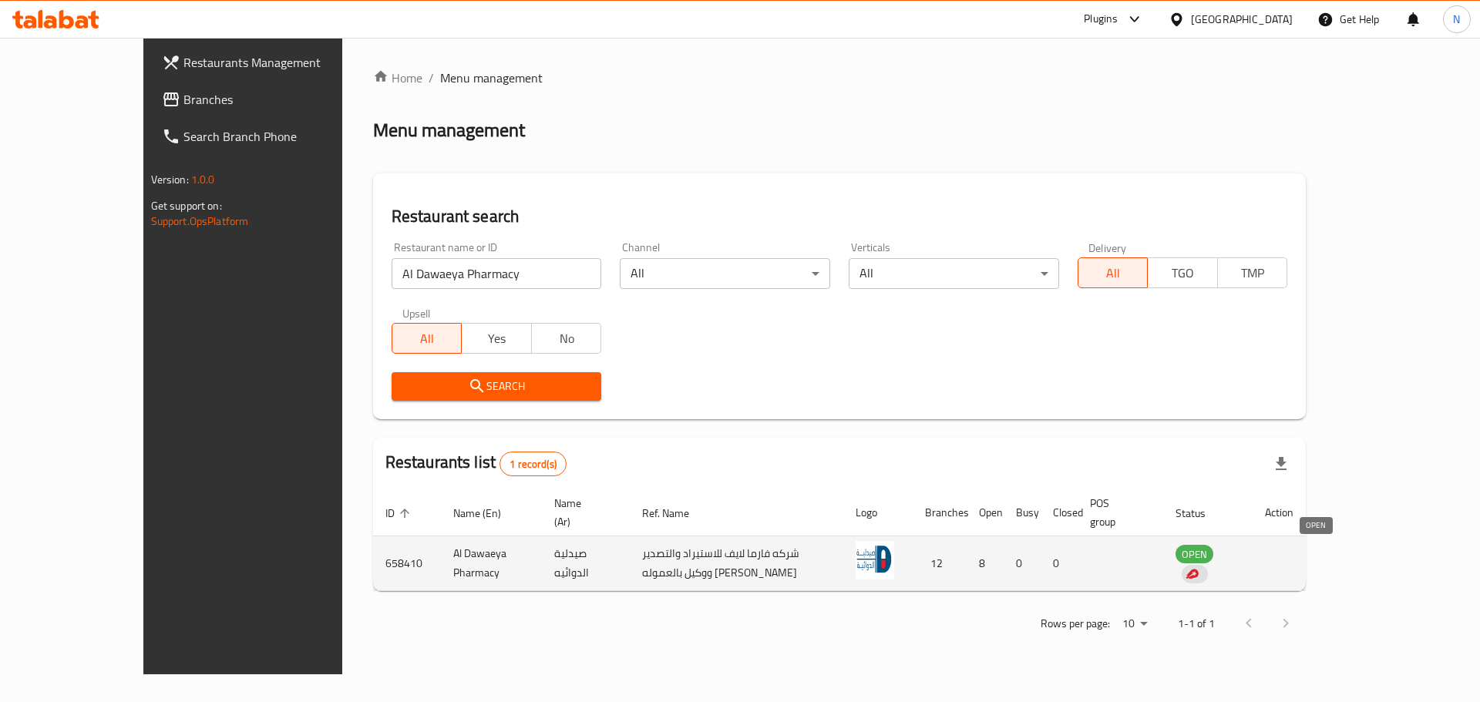
click at [1213, 555] on span "OPEN" at bounding box center [1195, 555] width 38 height 18
click at [1199, 574] on img "enhanced table" at bounding box center [1192, 574] width 14 height 14
click at [1213, 547] on span "OPEN" at bounding box center [1195, 555] width 38 height 18
click at [1199, 573] on img "enhanced table" at bounding box center [1192, 574] width 14 height 14
drag, startPoint x: 1097, startPoint y: 564, endPoint x: 974, endPoint y: 569, distance: 123.4
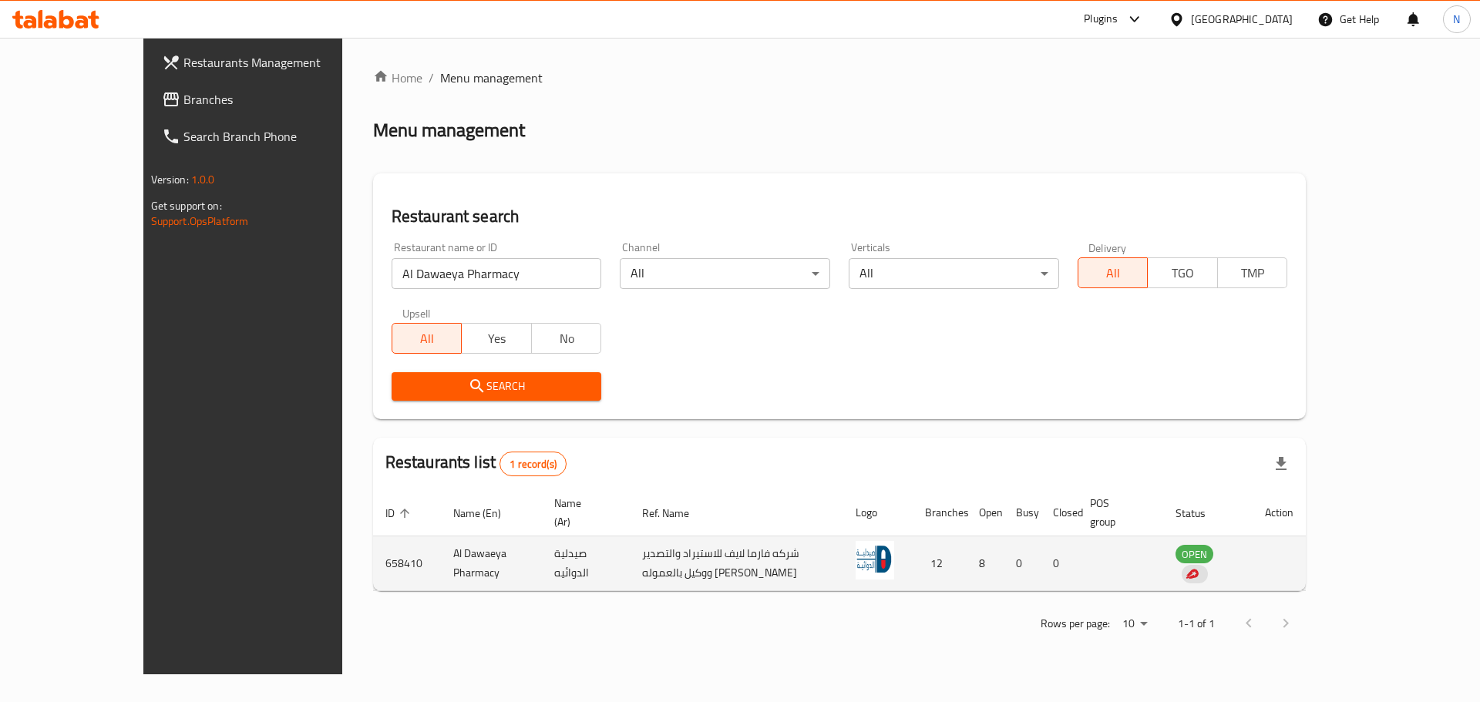
click at [1004, 568] on td "8" at bounding box center [985, 564] width 37 height 55
click at [806, 564] on td "شركه فارما لايف للاستيراد والتصدير ووكيل بالعموله هدى احمد عبدالرسول وشريكها" at bounding box center [737, 564] width 214 height 55
click at [630, 566] on td "شركه فارما لايف للاستيراد والتصدير ووكيل بالعموله هدى احمد عبدالرسول وشريكها" at bounding box center [737, 564] width 214 height 55
click at [542, 566] on td "صيدلية الدوائيه" at bounding box center [586, 564] width 88 height 55
click at [441, 568] on td "Al Dawaeya Pharmacy" at bounding box center [492, 564] width 102 height 55
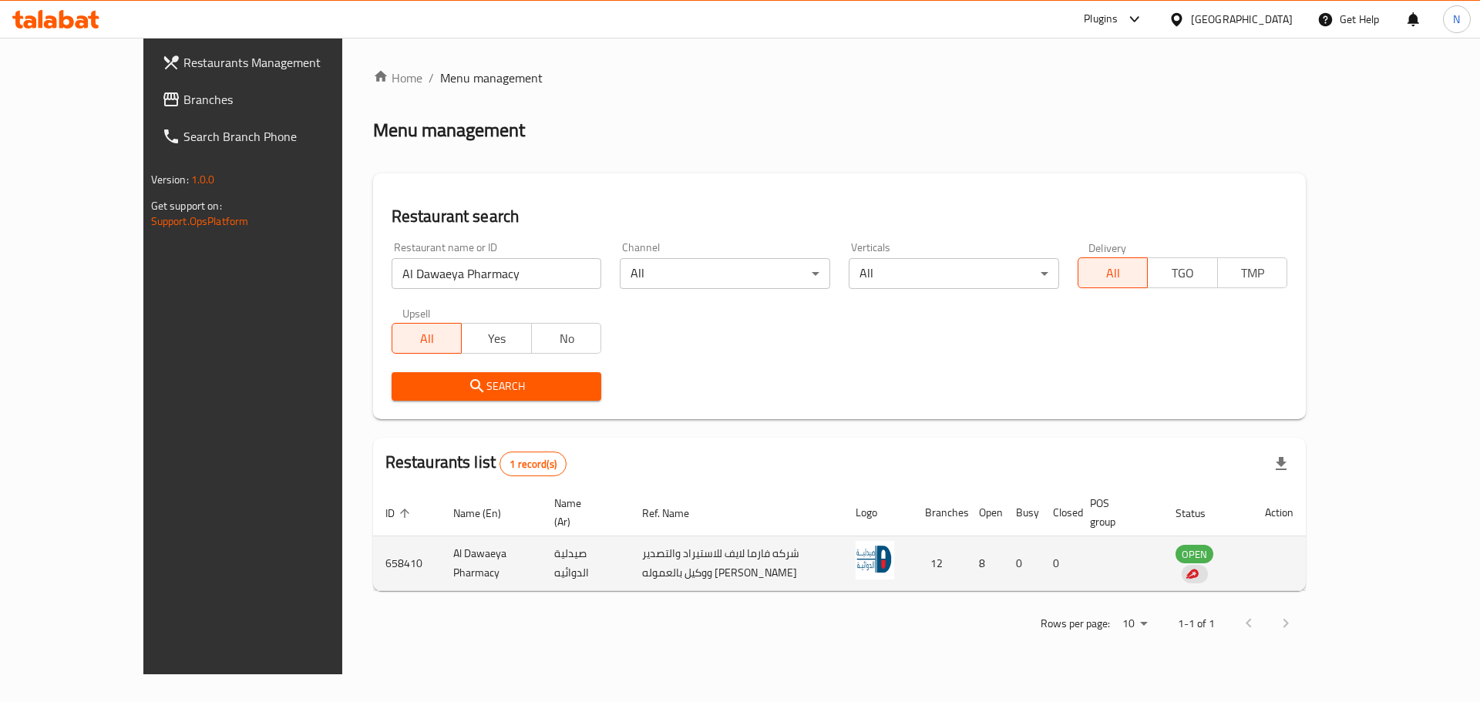
click at [373, 568] on td "658410" at bounding box center [407, 564] width 68 height 55
click at [373, 567] on td "658410" at bounding box center [407, 564] width 68 height 55
click at [1163, 579] on td "enhanced table" at bounding box center [1121, 564] width 86 height 55
drag, startPoint x: 1313, startPoint y: 574, endPoint x: 1338, endPoint y: 577, distance: 24.8
click at [1253, 574] on td "OPEN" at bounding box center [1207, 564] width 89 height 55
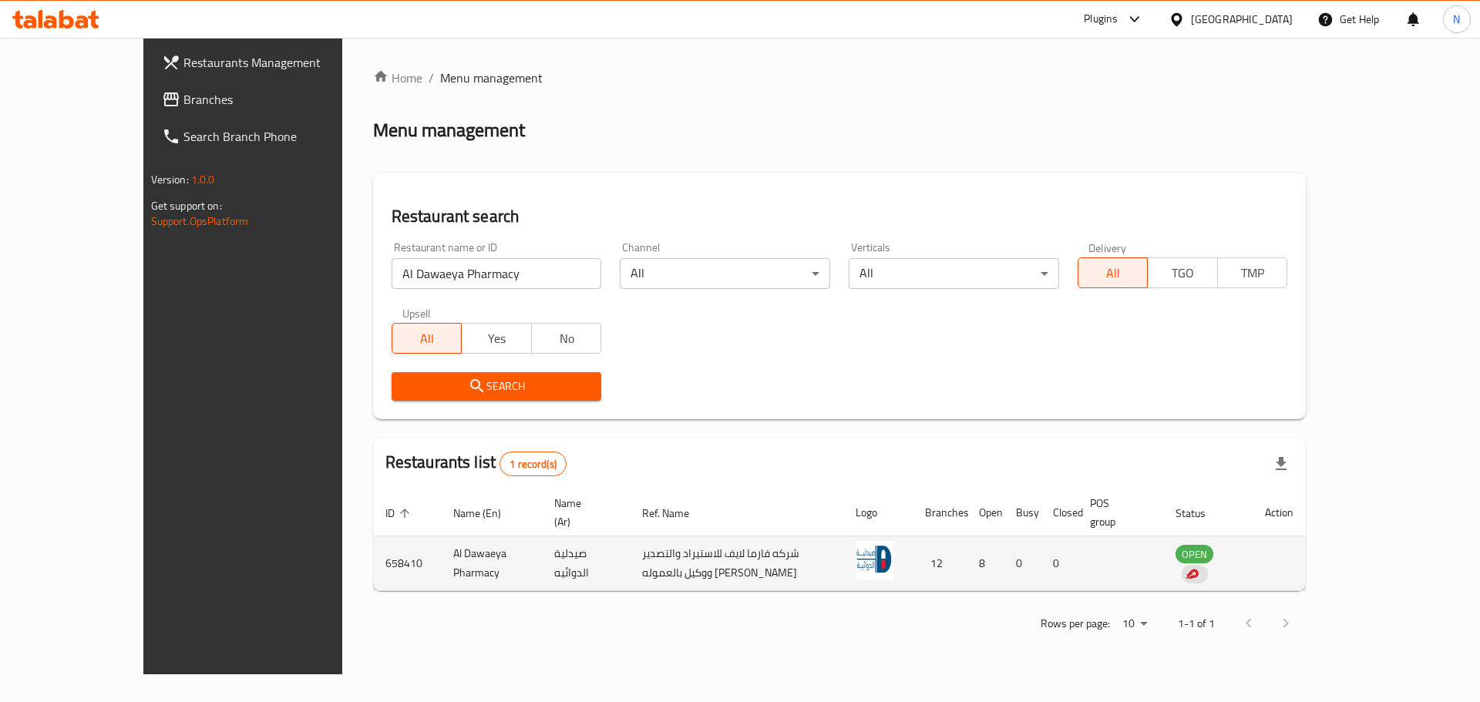
drag, startPoint x: 1338, startPoint y: 577, endPoint x: 1329, endPoint y: 570, distance: 11.0
click at [1208, 579] on div "enhanced table" at bounding box center [1195, 574] width 26 height 19
click at [1208, 566] on div "enhanced table" at bounding box center [1195, 574] width 26 height 19
click at [1213, 555] on span "OPEN" at bounding box center [1195, 555] width 38 height 18
click at [1199, 574] on img "enhanced table" at bounding box center [1192, 574] width 14 height 14
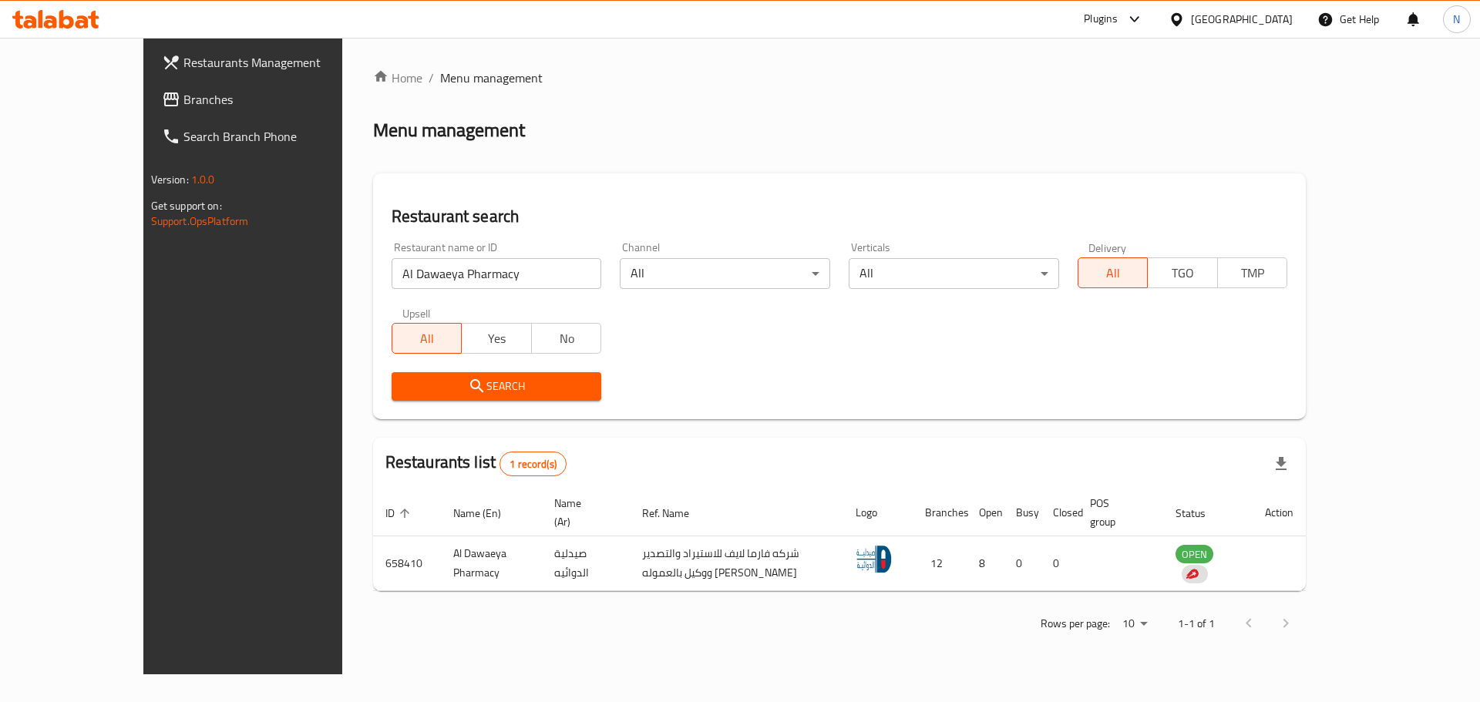
click at [150, 83] on link "Branches" at bounding box center [270, 99] width 241 height 37
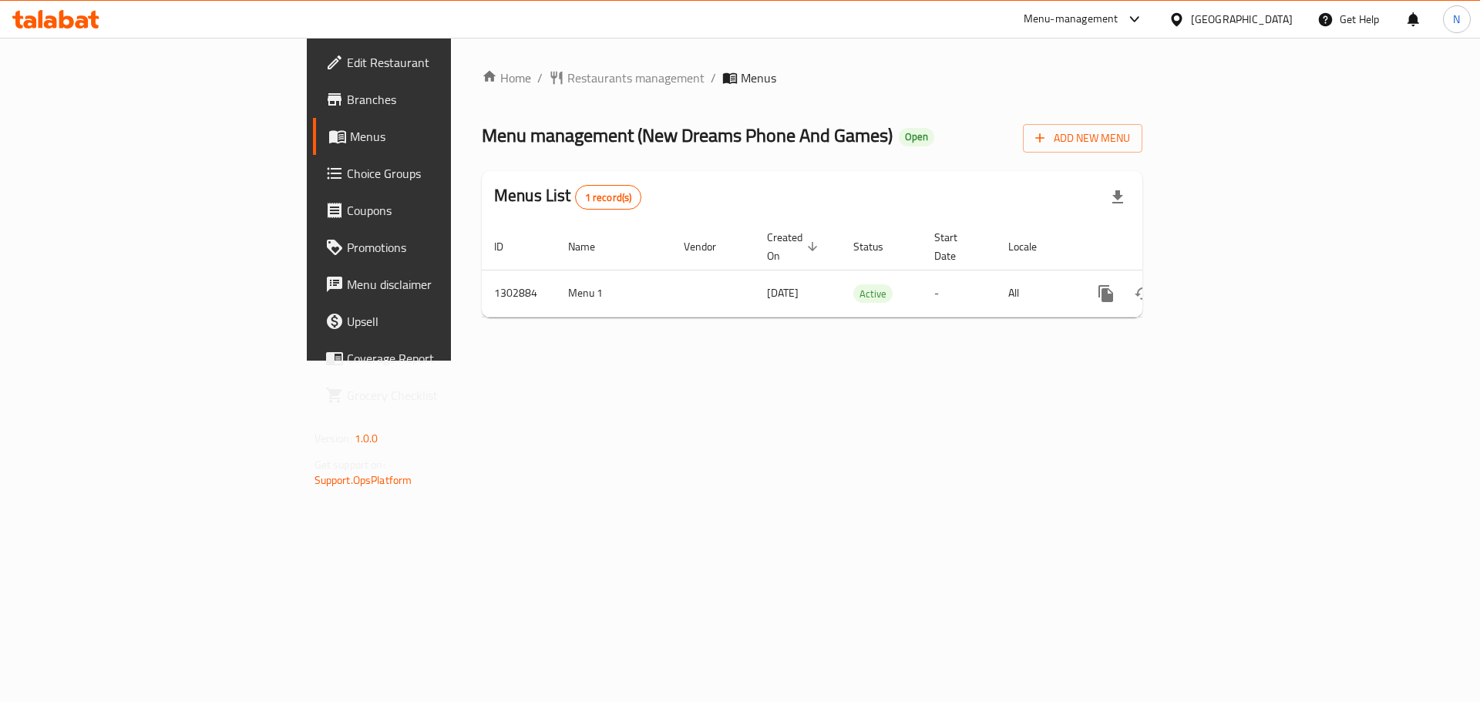
click at [1185, 21] on icon at bounding box center [1177, 20] width 16 height 16
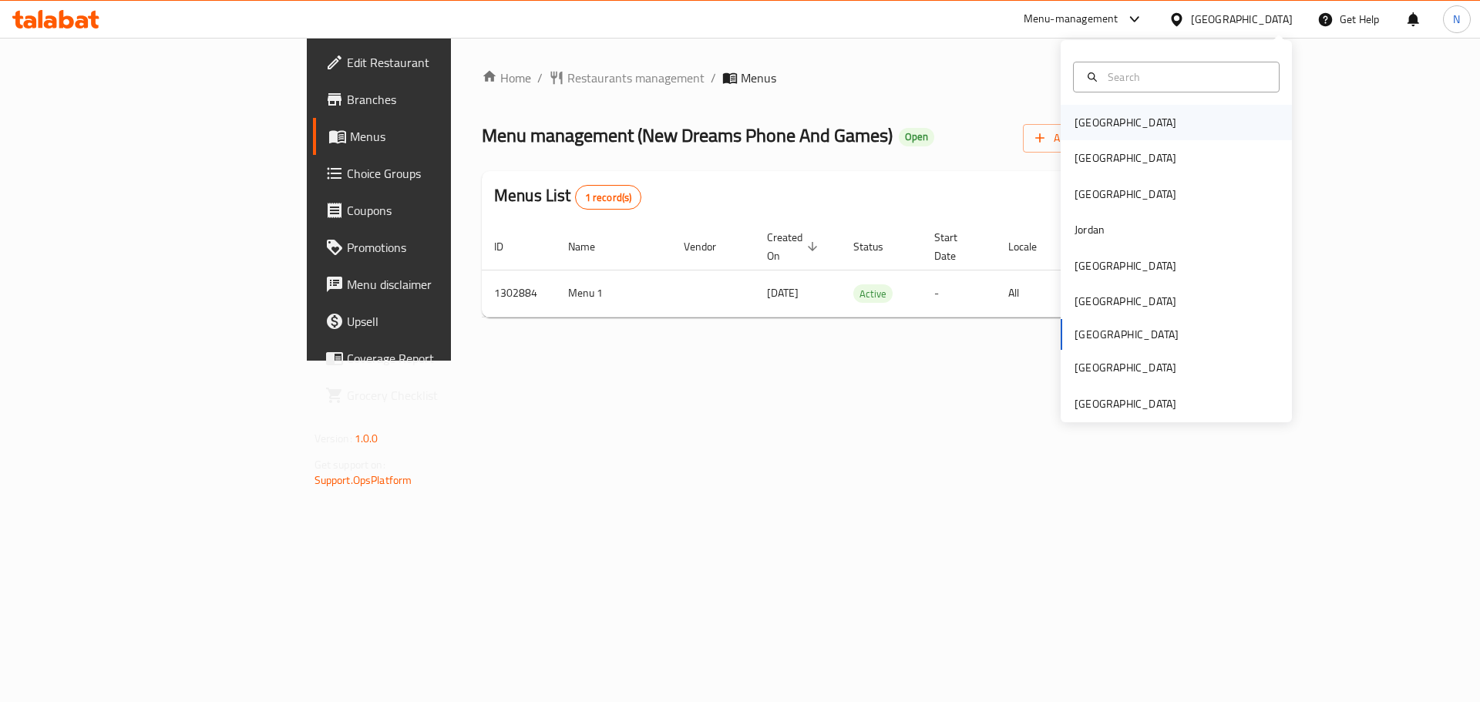
click at [1107, 113] on div "[GEOGRAPHIC_DATA]" at bounding box center [1125, 122] width 126 height 35
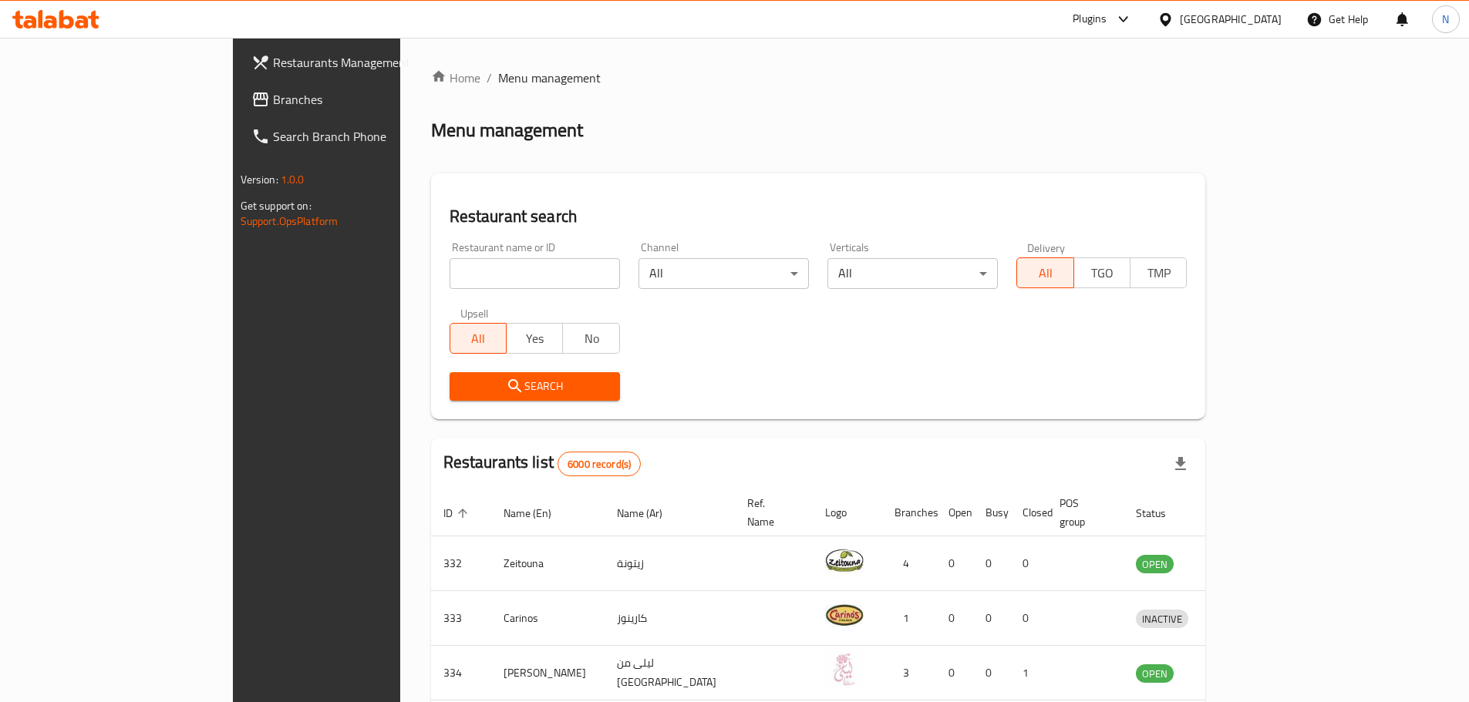
click at [273, 106] on span "Branches" at bounding box center [369, 99] width 193 height 19
